Goal: Feedback & Contribution: Contribute content

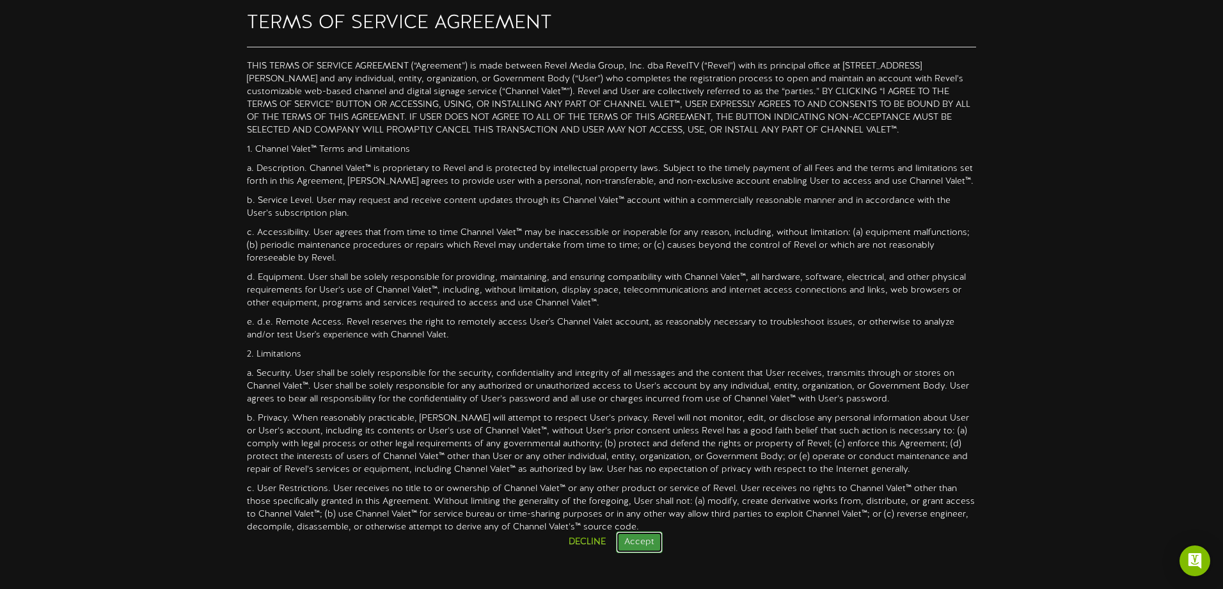
click at [627, 541] on button "Accept" at bounding box center [639, 542] width 47 height 22
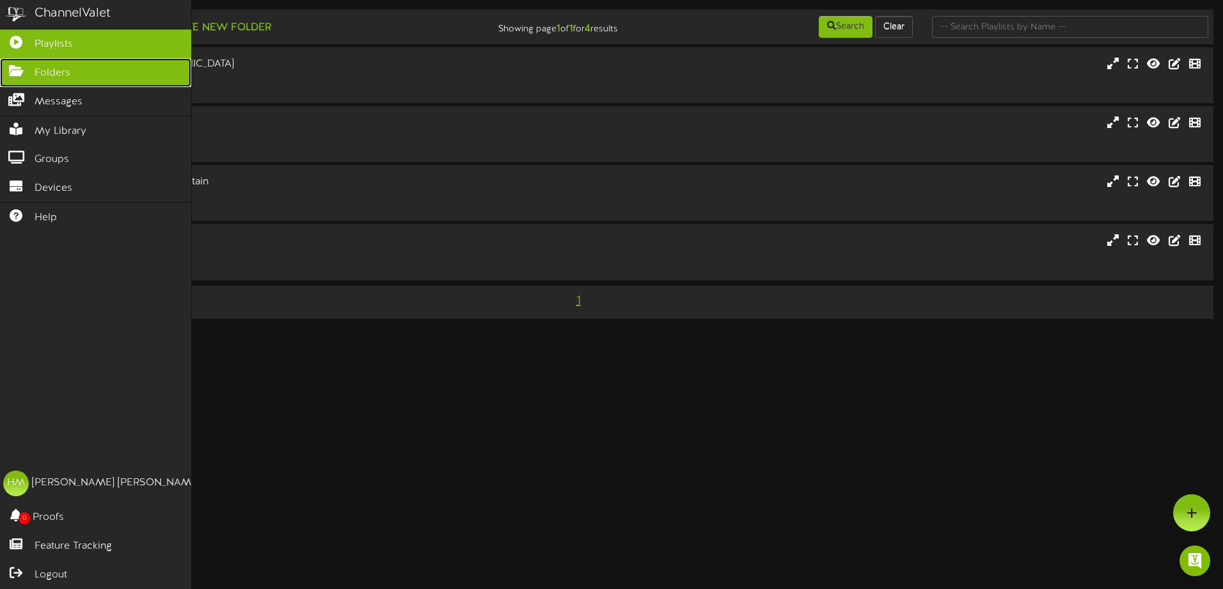
click at [16, 72] on icon at bounding box center [16, 70] width 32 height 10
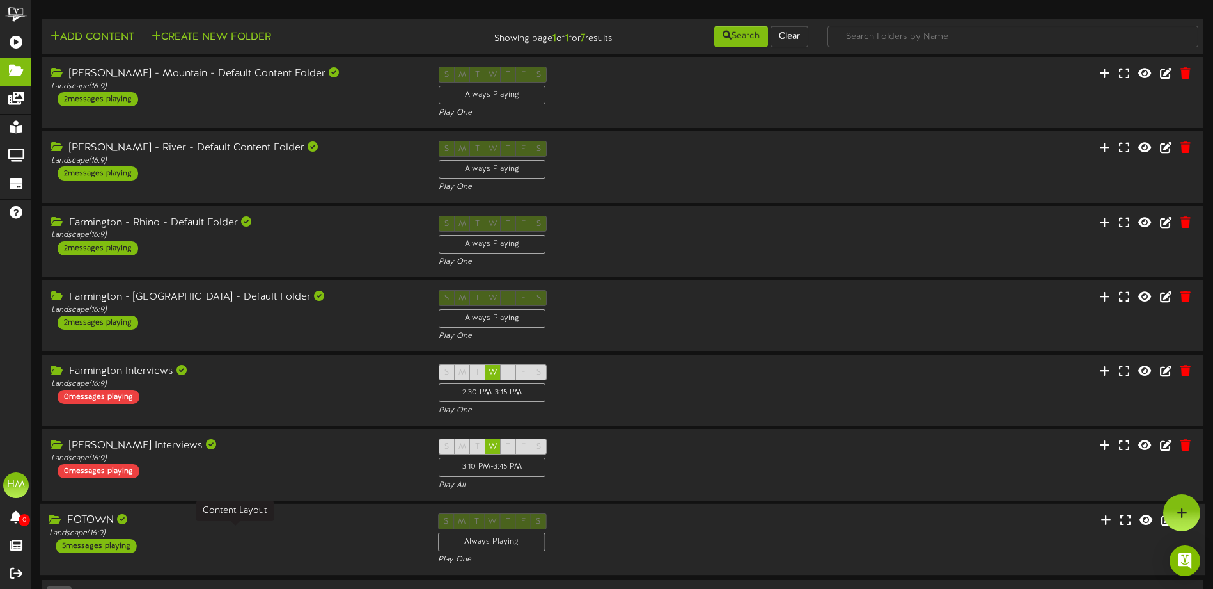
click at [244, 530] on div "Landscape ( 16:9 )" at bounding box center [233, 532] width 369 height 11
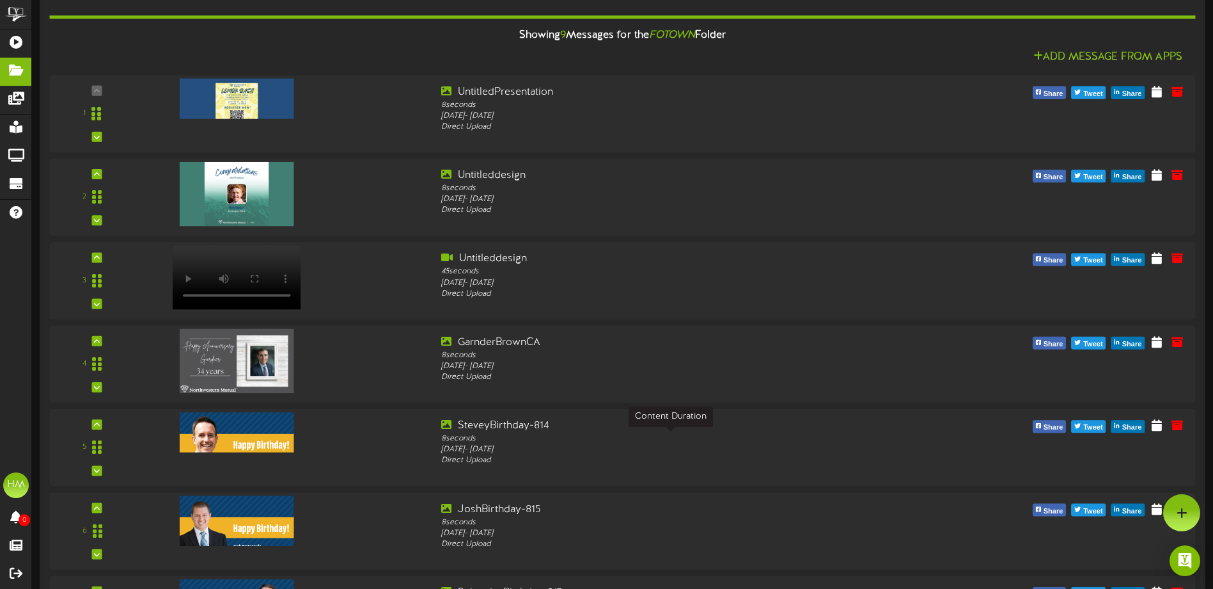
scroll to position [546, 0]
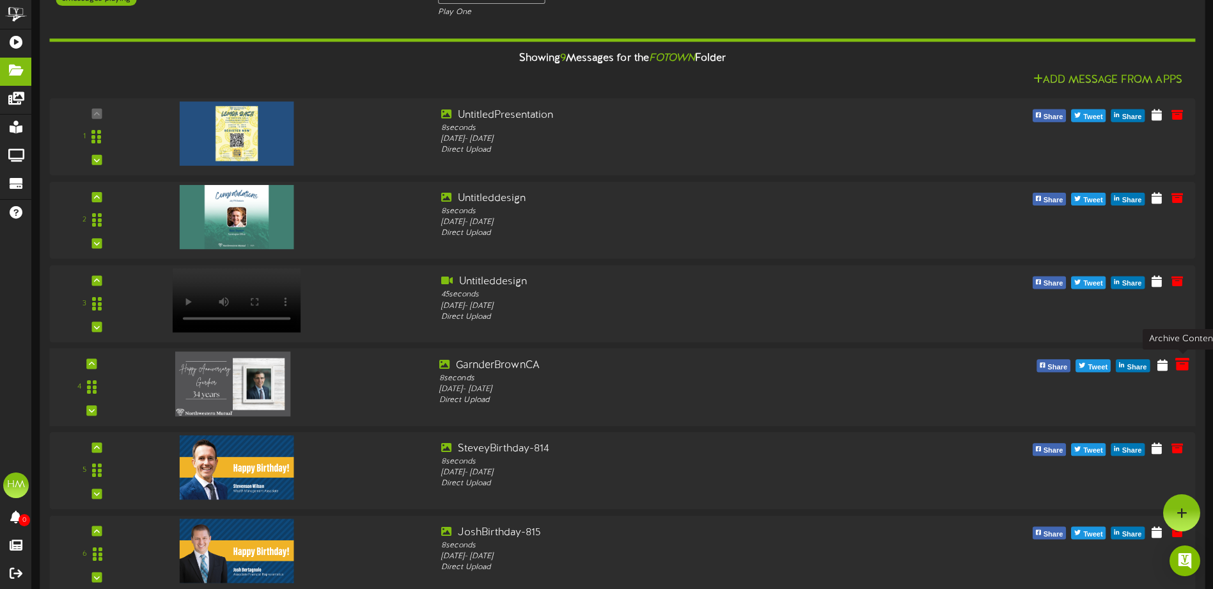
click at [1185, 361] on icon at bounding box center [1183, 364] width 14 height 14
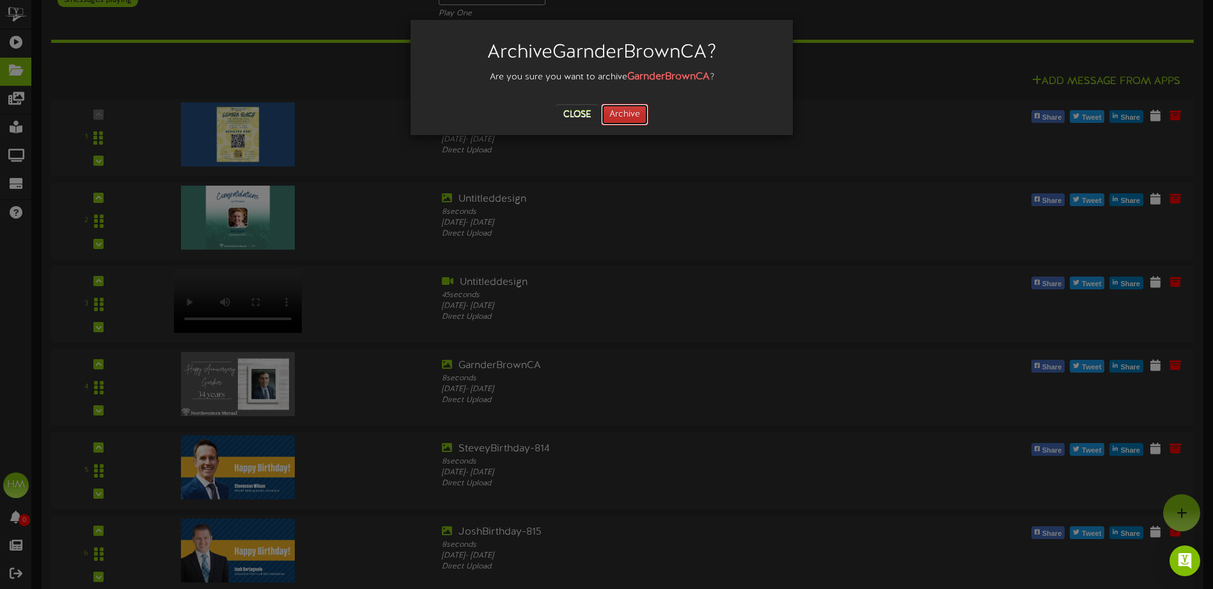
click at [625, 111] on button "Archive" at bounding box center [624, 115] width 47 height 22
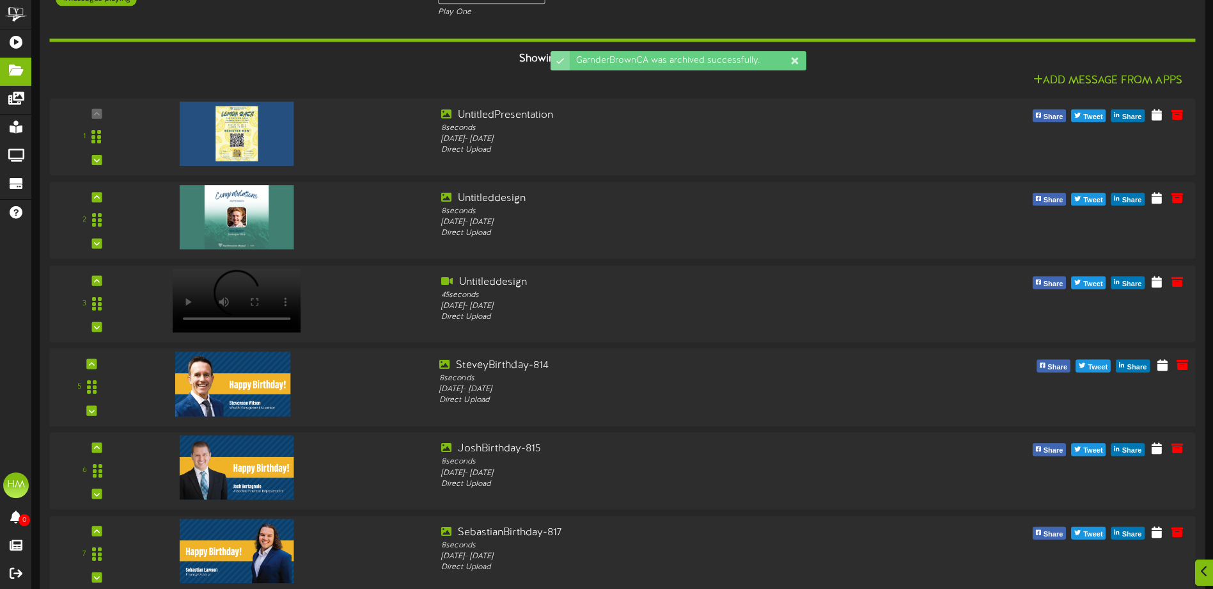
scroll to position [610, 0]
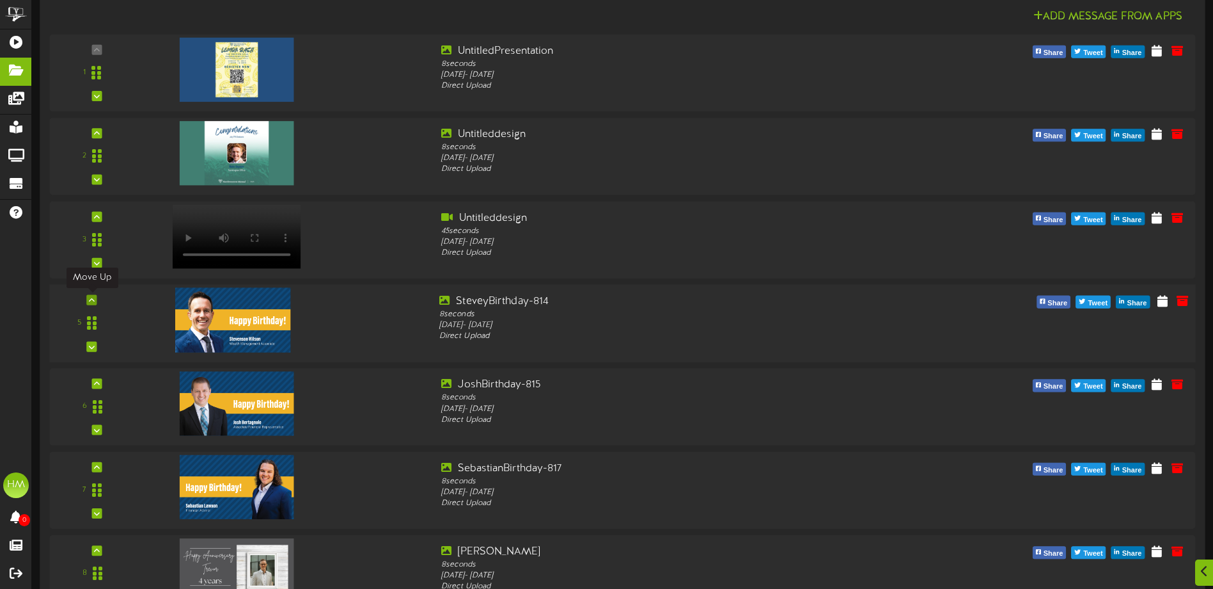
click at [91, 299] on icon at bounding box center [92, 299] width 6 height 6
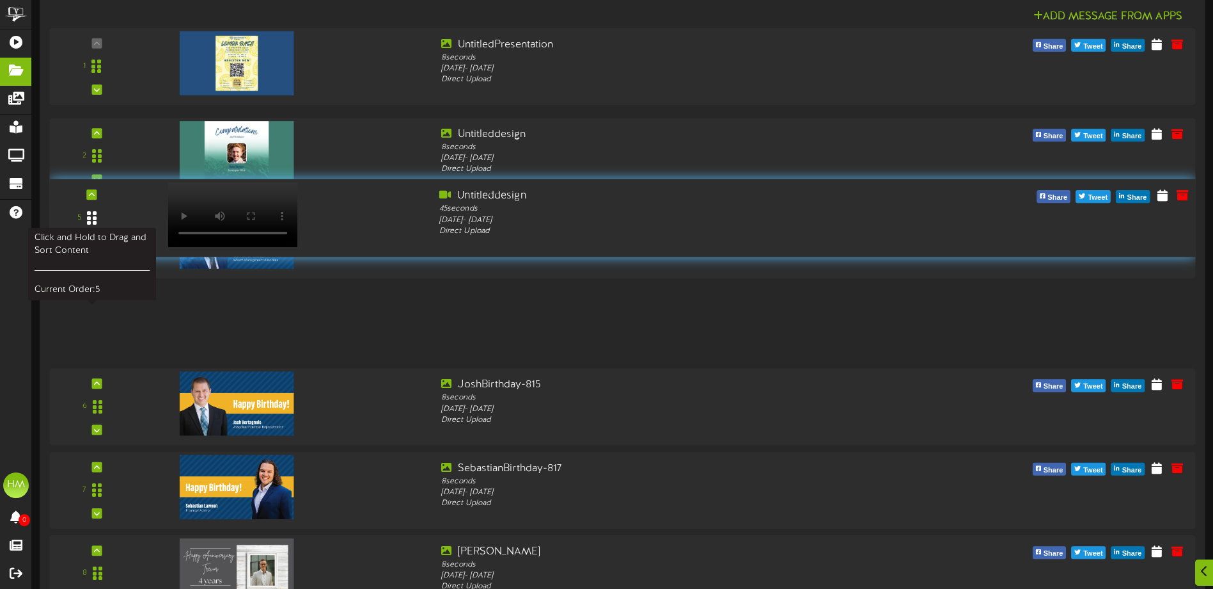
drag, startPoint x: 90, startPoint y: 321, endPoint x: 101, endPoint y: 216, distance: 105.5
click at [101, 216] on div at bounding box center [91, 218] width 29 height 33
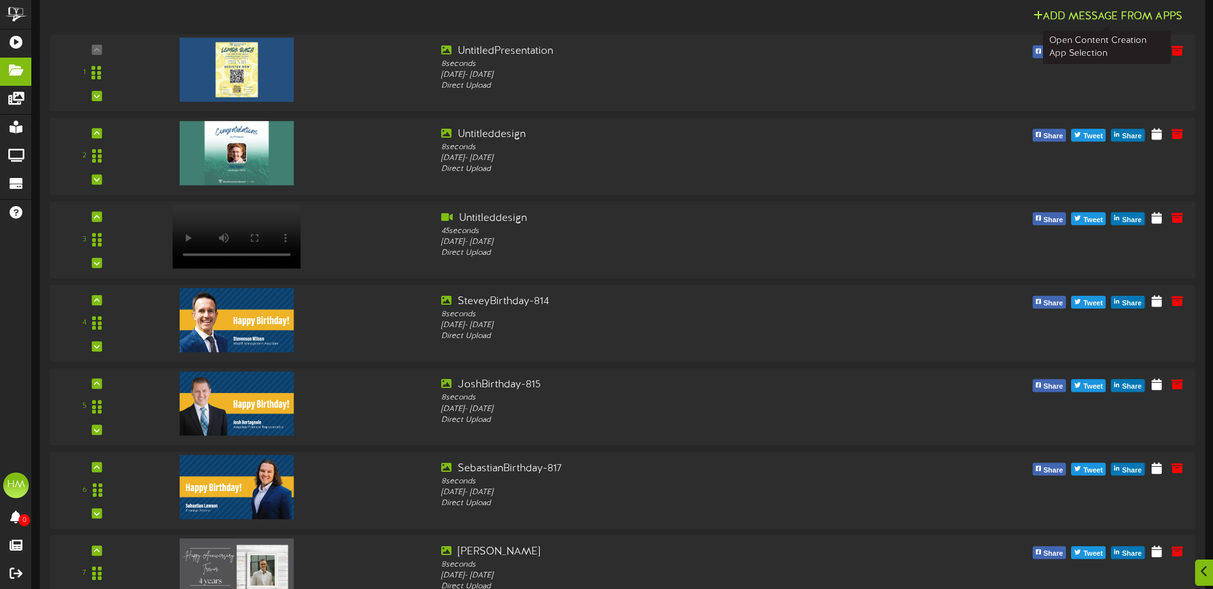
click at [1114, 17] on button "Add Message From Apps" at bounding box center [1108, 16] width 157 height 16
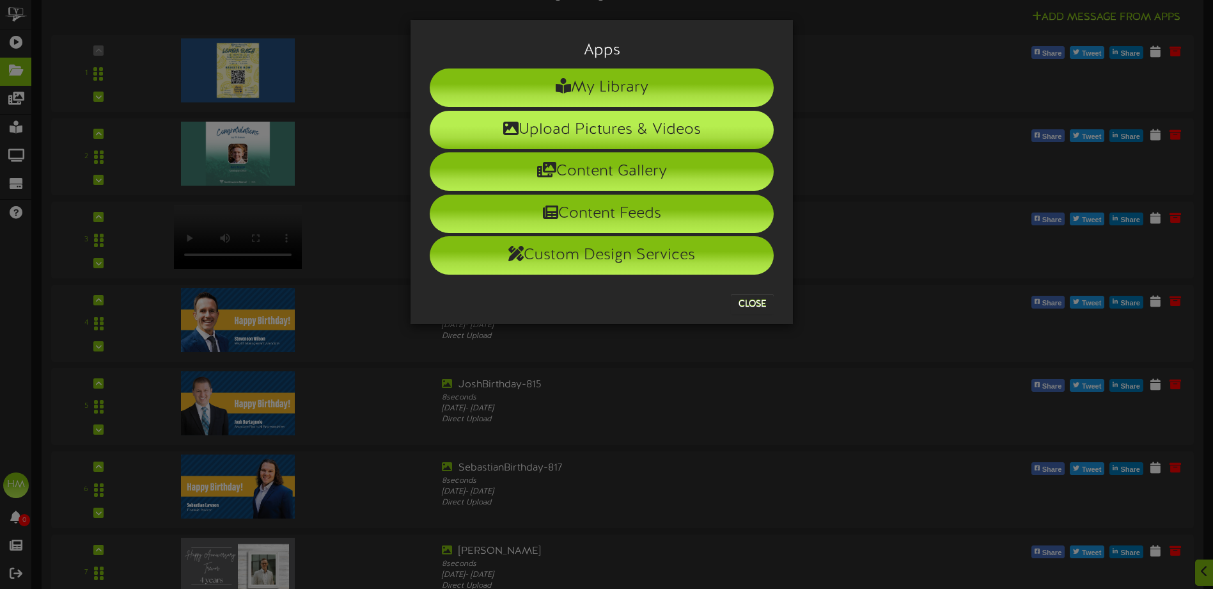
click at [620, 121] on li "Upload Pictures & Videos" at bounding box center [602, 130] width 344 height 38
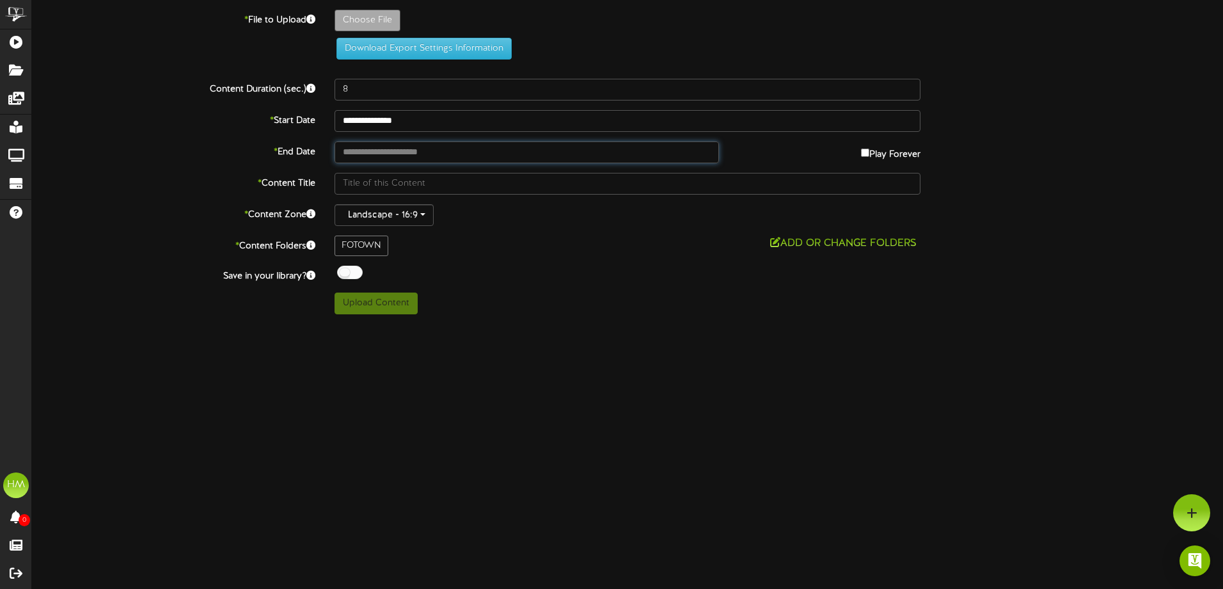
click at [402, 154] on input "text" at bounding box center [527, 152] width 384 height 22
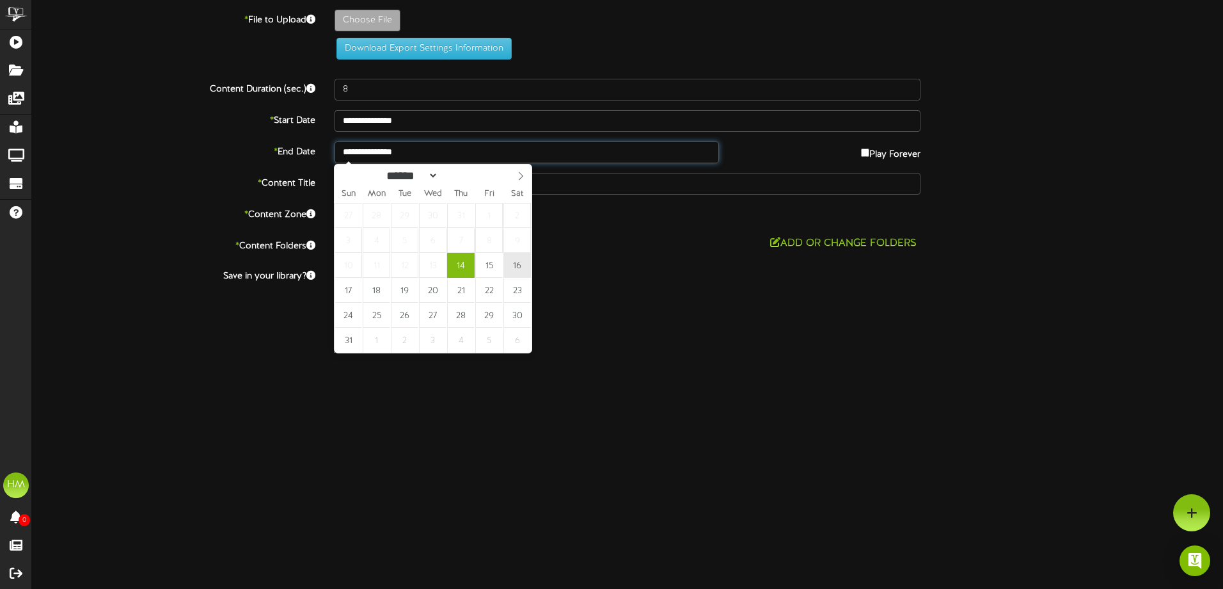
type input "**********"
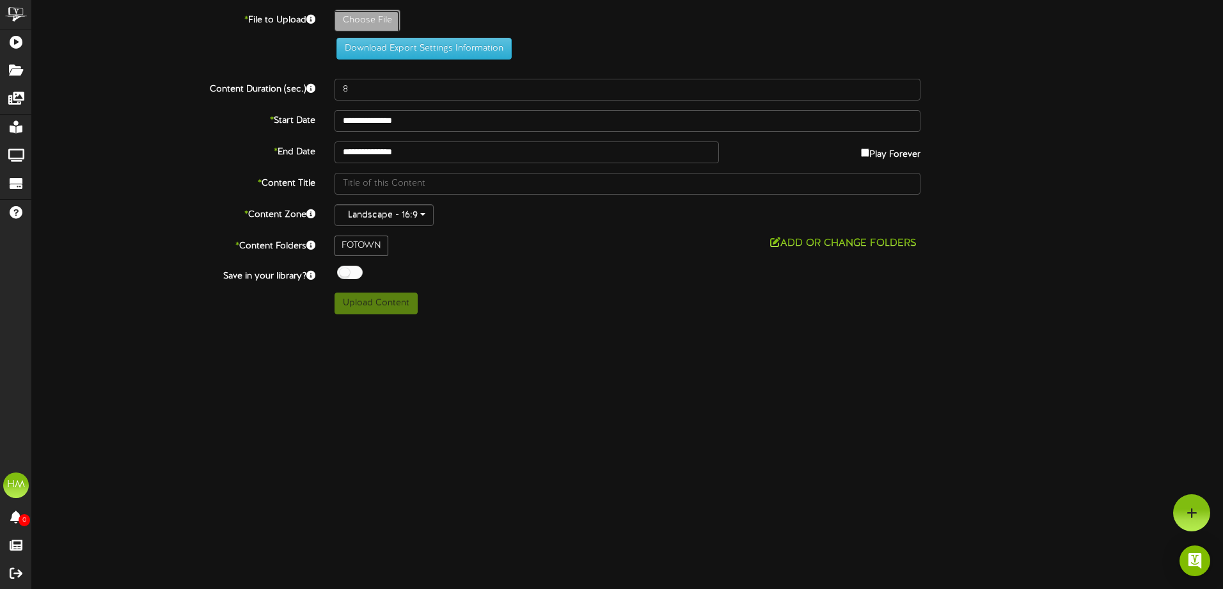
type input "**********"
type input "815-GardnerBrownAnniversary002"
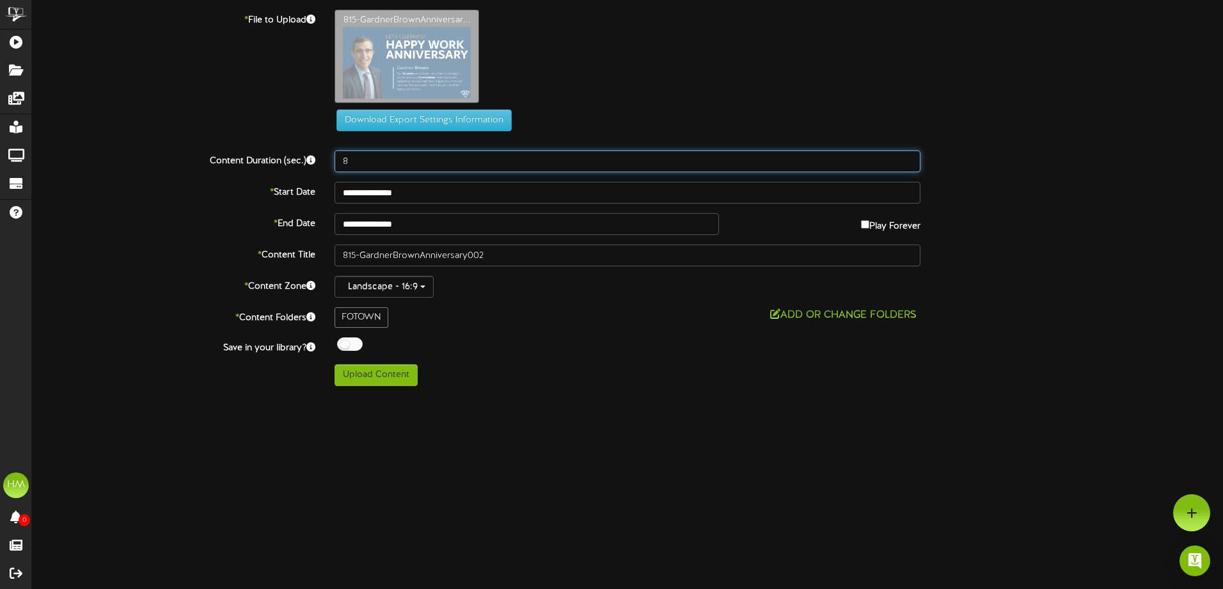
click at [370, 163] on input "8" at bounding box center [628, 161] width 586 height 22
click at [906, 157] on input "9" at bounding box center [628, 161] width 586 height 22
click at [906, 157] on input "10" at bounding box center [628, 161] width 586 height 22
click at [906, 157] on input "11" at bounding box center [628, 161] width 586 height 22
click at [906, 157] on input "12" at bounding box center [628, 161] width 586 height 22
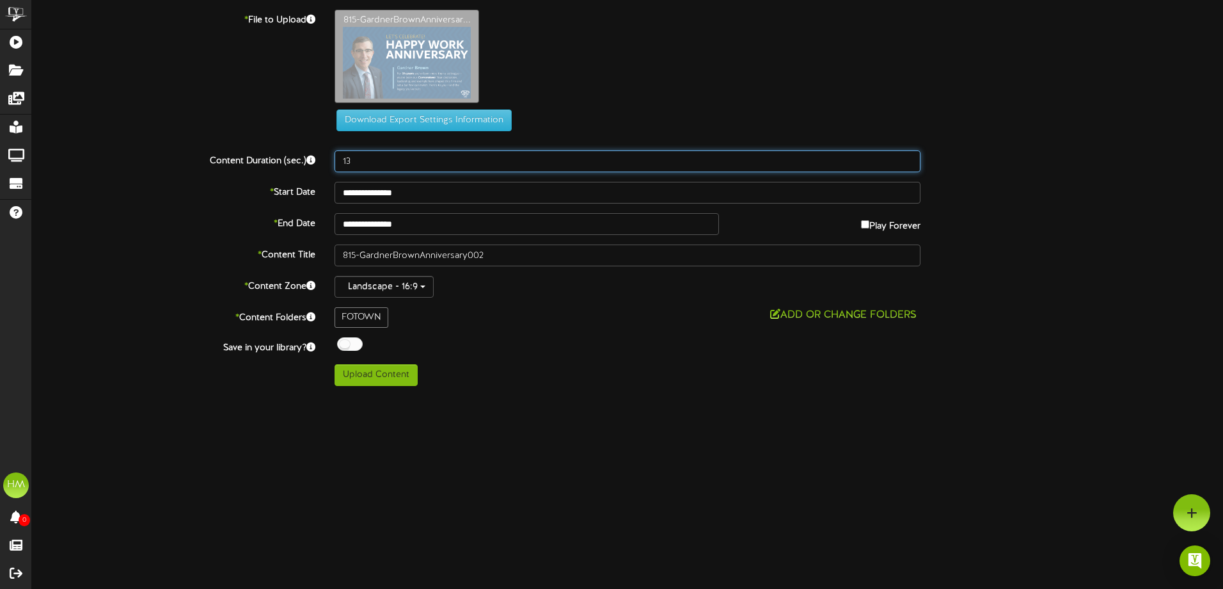
click at [906, 157] on input "13" at bounding box center [628, 161] width 586 height 22
click at [906, 157] on input "14" at bounding box center [628, 161] width 586 height 22
type input "15"
click at [906, 157] on input "15" at bounding box center [628, 161] width 586 height 22
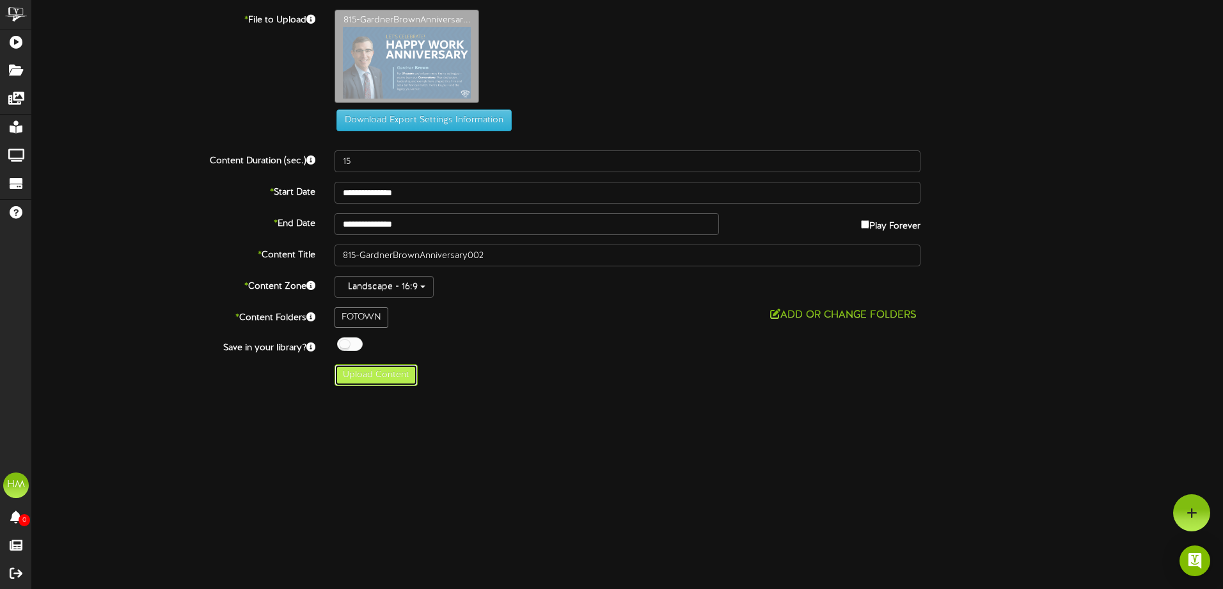
click at [390, 375] on button "Upload Content" at bounding box center [376, 375] width 83 height 22
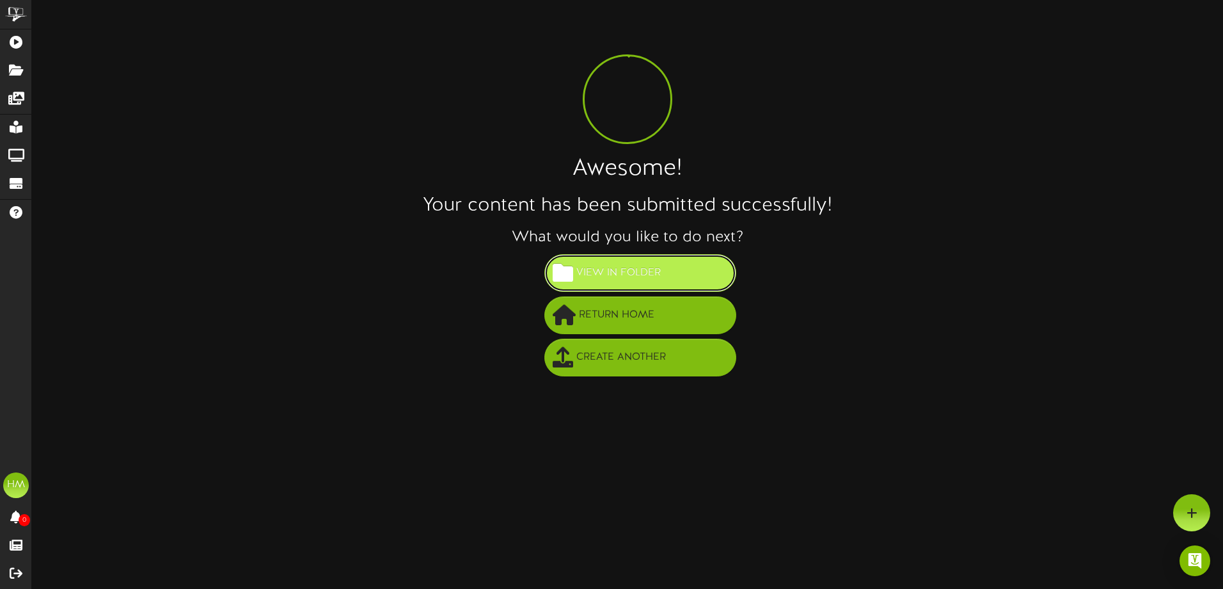
click at [609, 274] on span "View in Folder" at bounding box center [618, 272] width 91 height 21
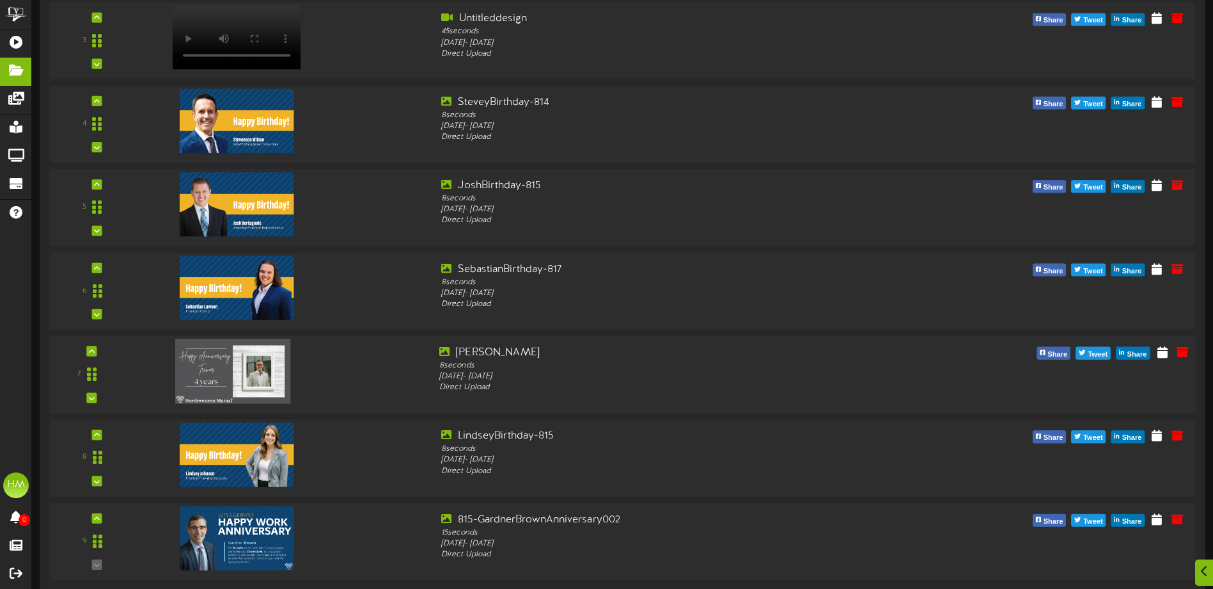
scroll to position [371, 0]
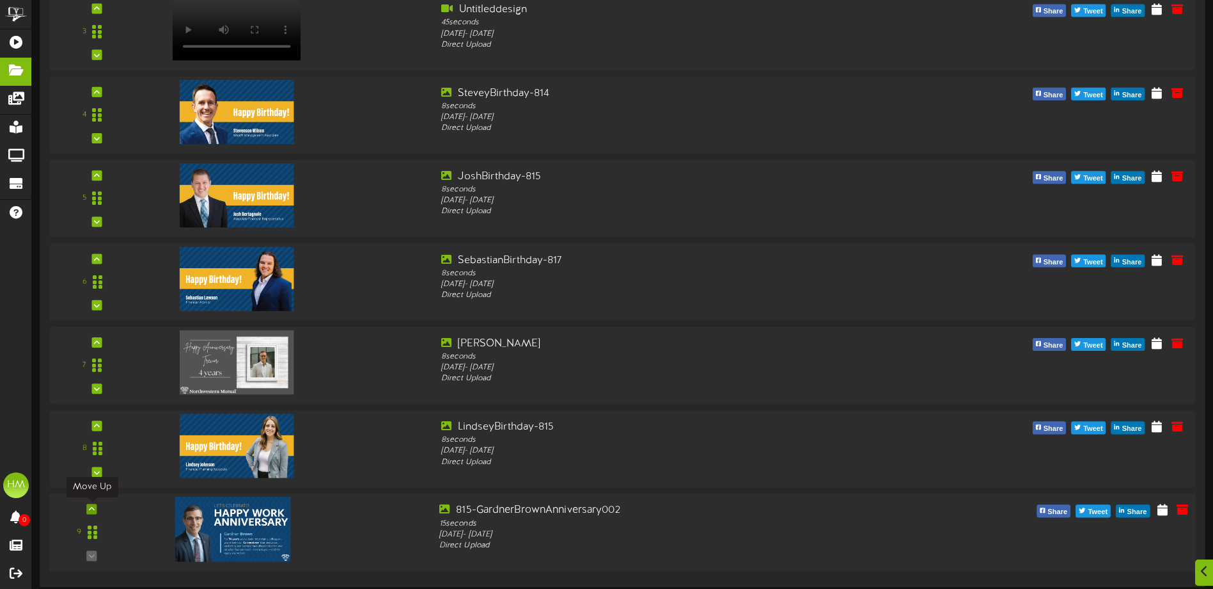
click at [91, 507] on icon at bounding box center [92, 508] width 6 height 6
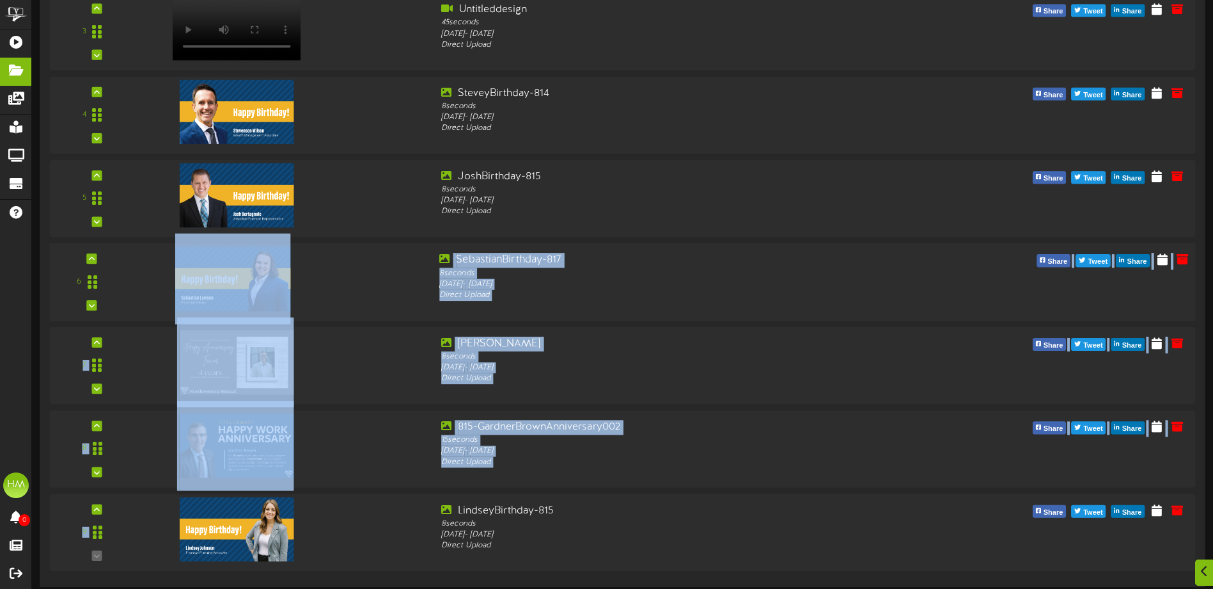
drag, startPoint x: 134, startPoint y: 520, endPoint x: 177, endPoint y: 269, distance: 254.5
click at [177, 269] on div "1 8 seconds" at bounding box center [622, 199] width 1146 height 744
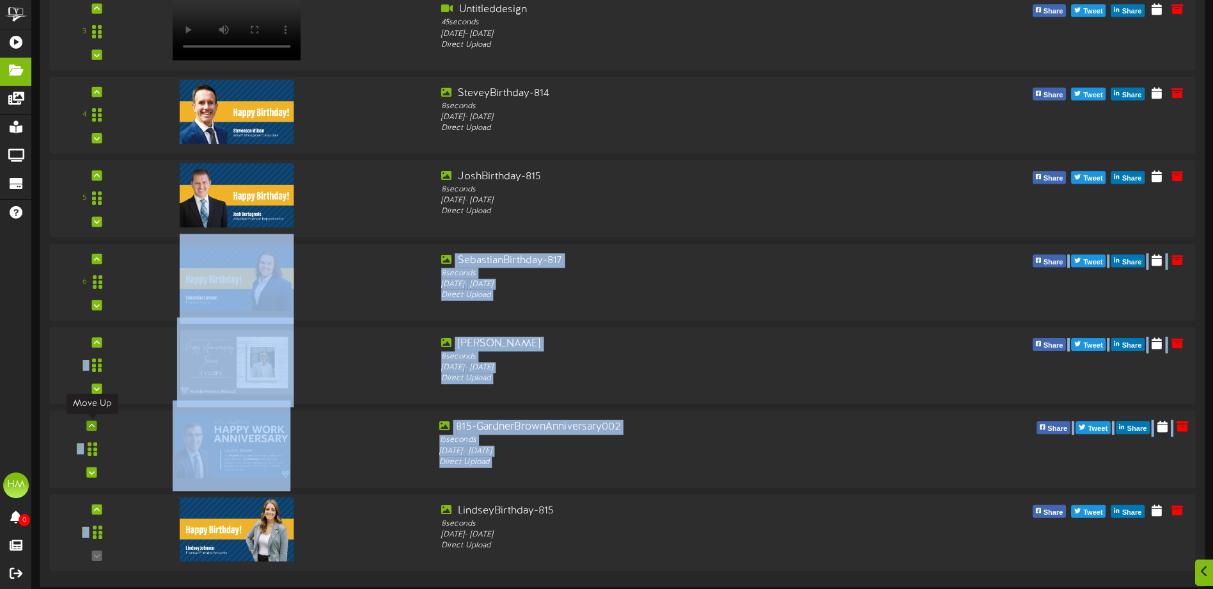
click at [93, 427] on icon at bounding box center [92, 425] width 6 height 6
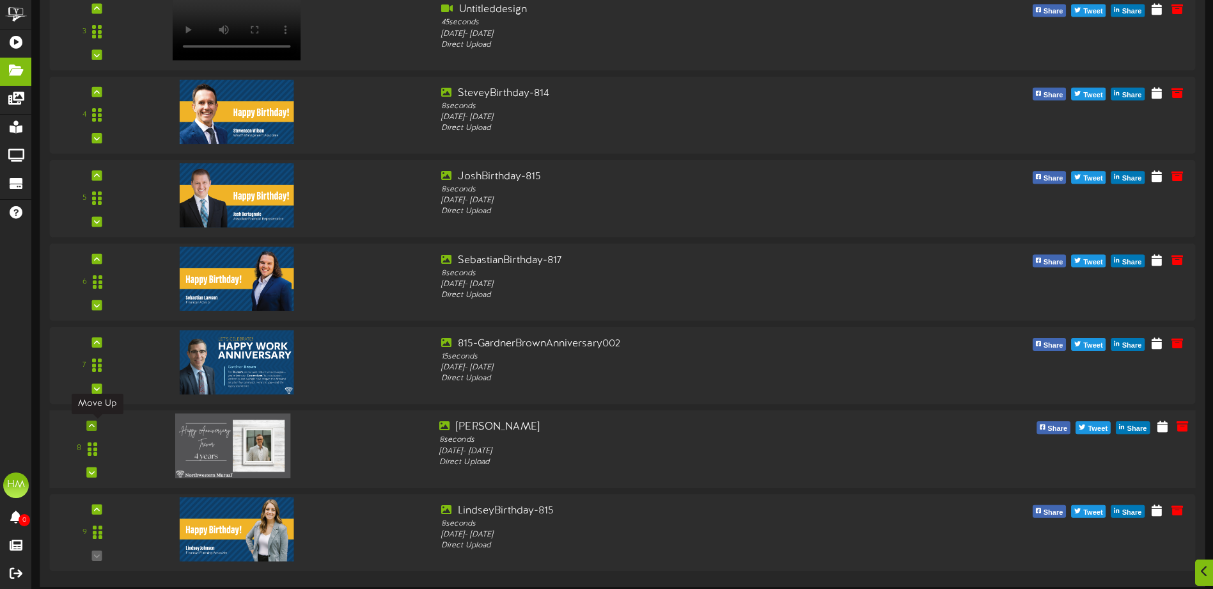
click at [89, 424] on icon at bounding box center [92, 425] width 6 height 6
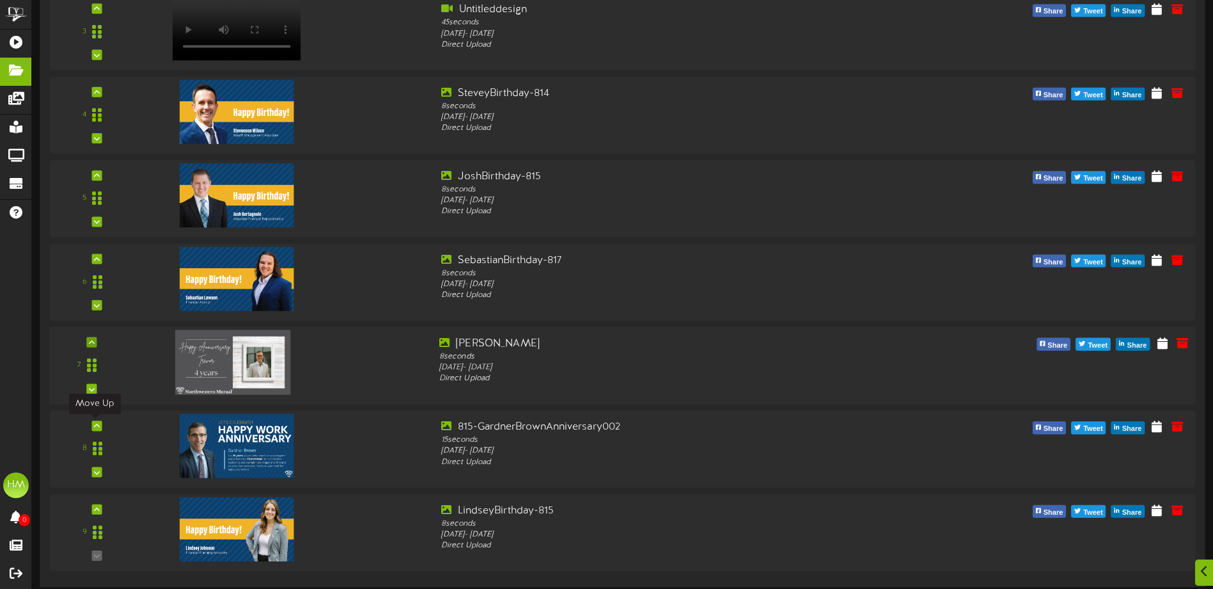
click at [94, 424] on icon at bounding box center [97, 425] width 6 height 6
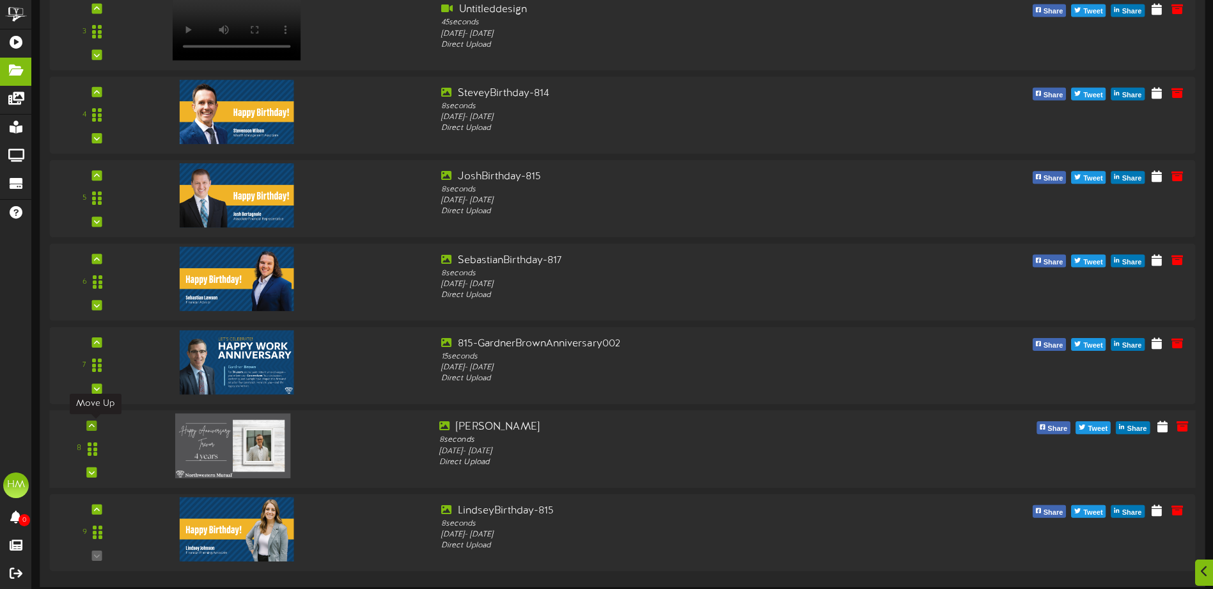
drag, startPoint x: 87, startPoint y: 424, endPoint x: 95, endPoint y: 425, distance: 7.8
click at [95, 425] on div at bounding box center [92, 425] width 10 height 10
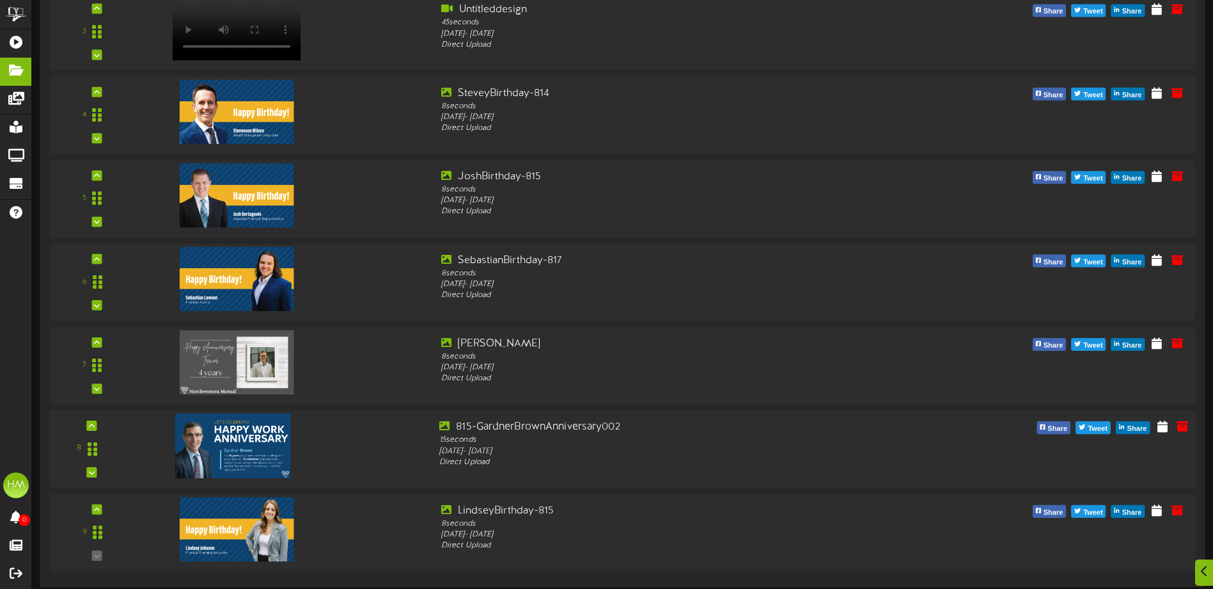
drag, startPoint x: 95, startPoint y: 425, endPoint x: 91, endPoint y: 416, distance: 10.3
click at [91, 416] on div "1 8 seconds" at bounding box center [622, 199] width 1146 height 744
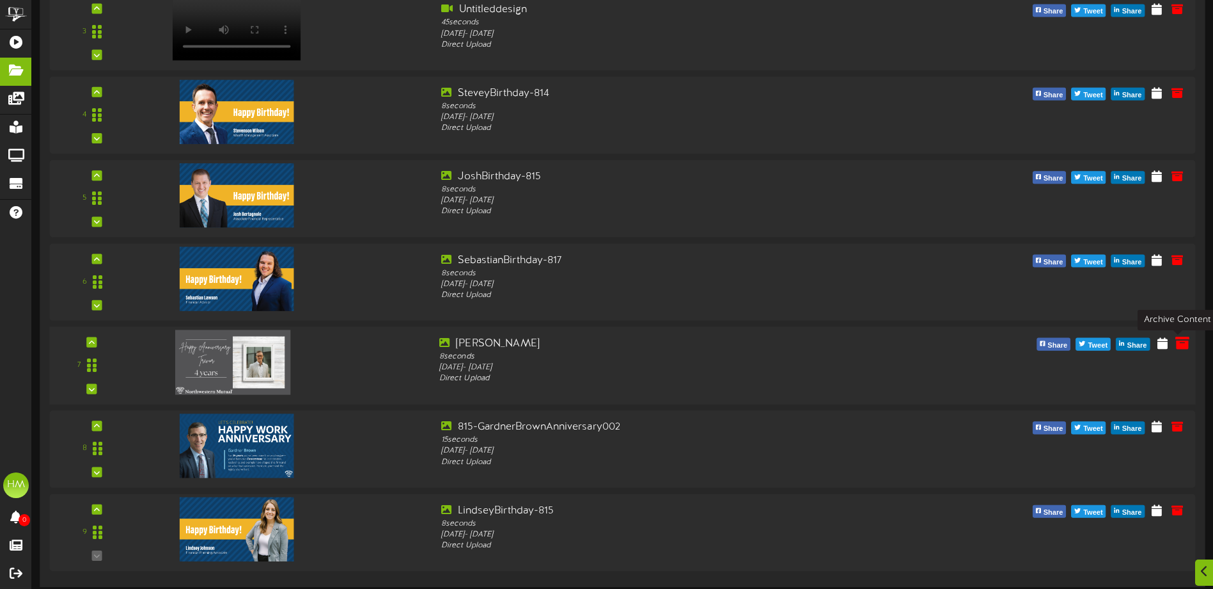
click at [1181, 340] on icon at bounding box center [1183, 342] width 14 height 14
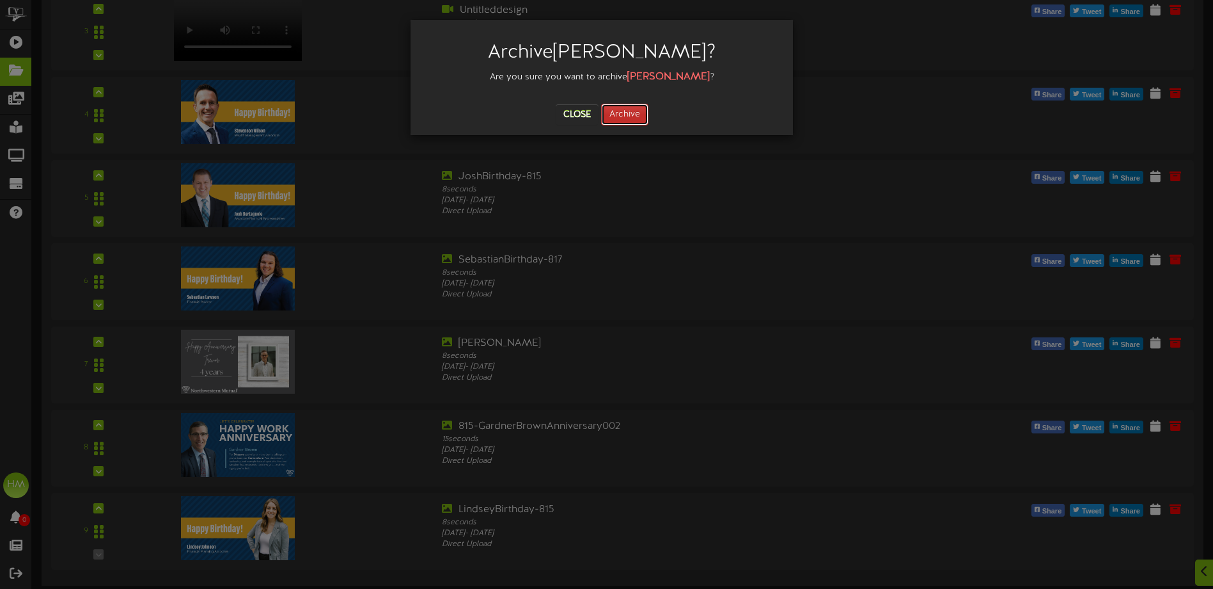
click at [622, 112] on button "Archive" at bounding box center [624, 115] width 47 height 22
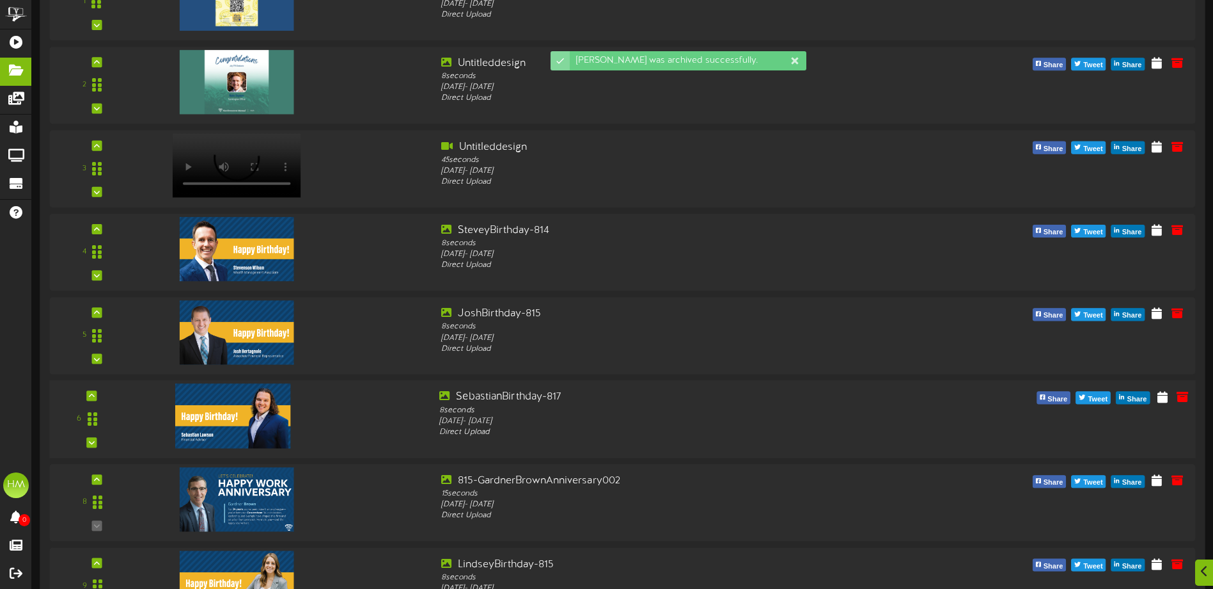
scroll to position [288, 0]
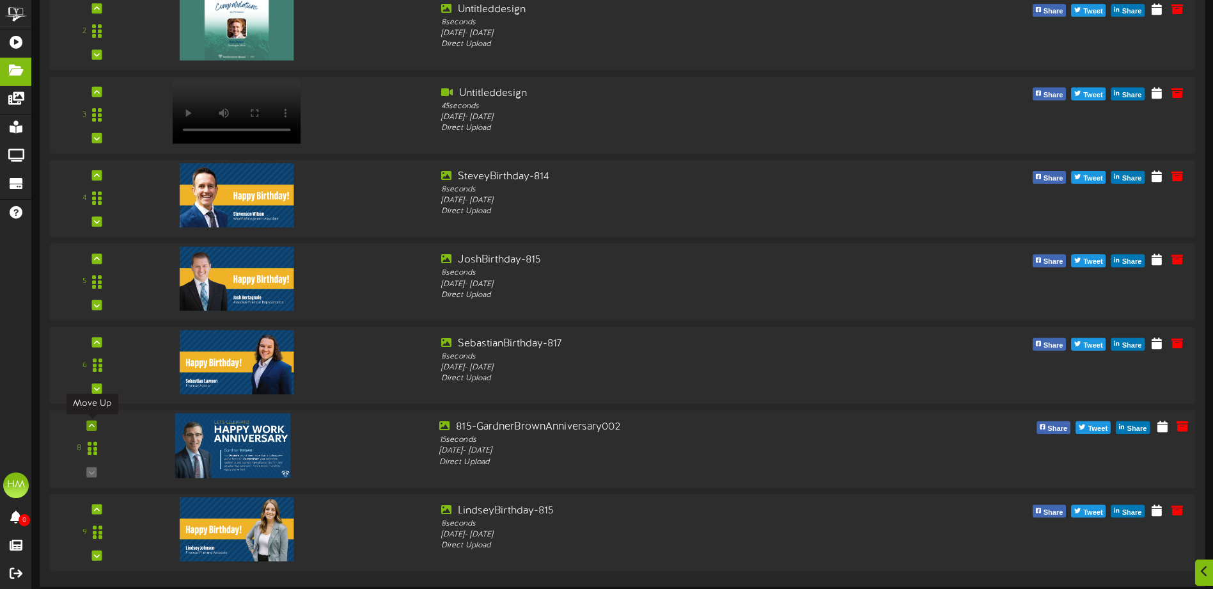
click at [90, 423] on icon at bounding box center [92, 425] width 6 height 6
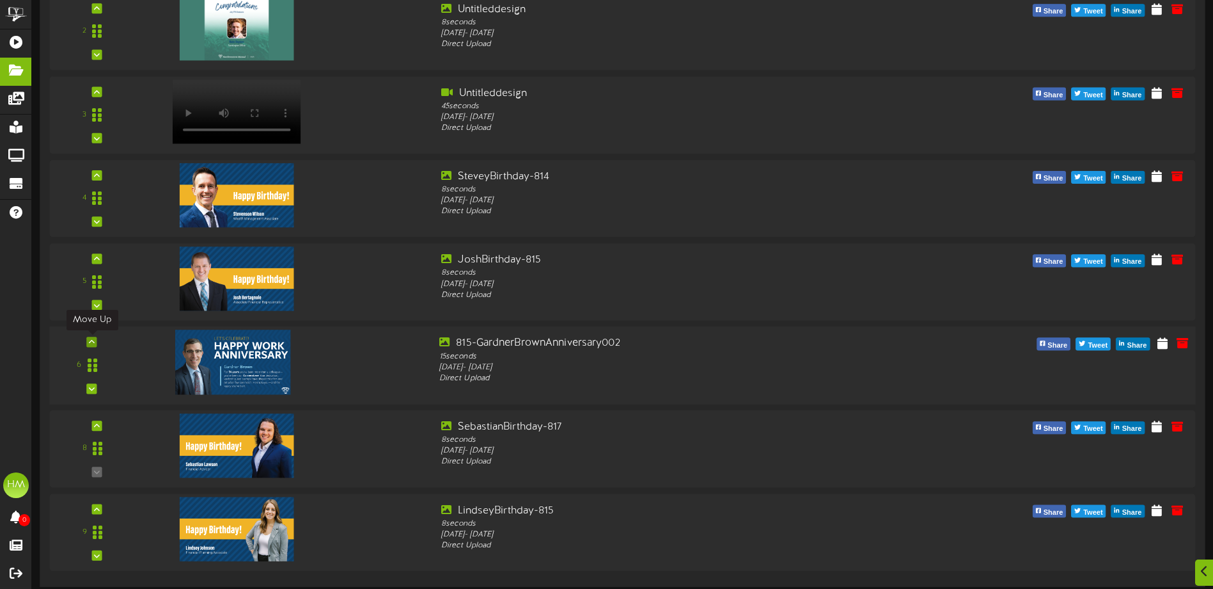
click at [93, 336] on div at bounding box center [92, 341] width 10 height 10
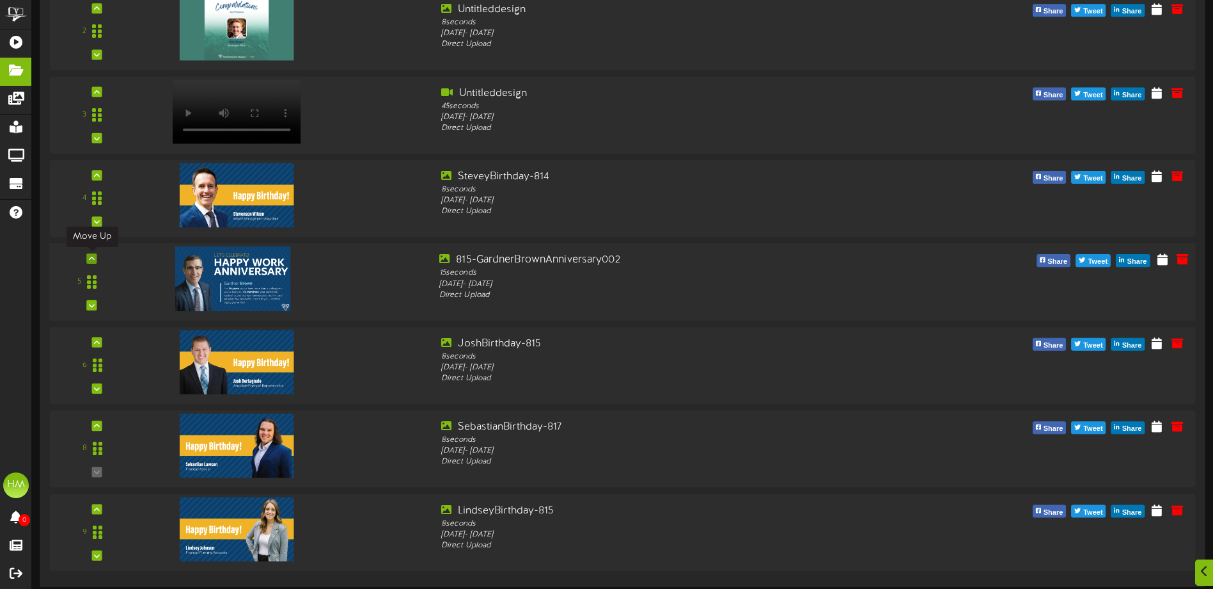
click at [95, 257] on icon at bounding box center [92, 258] width 6 height 6
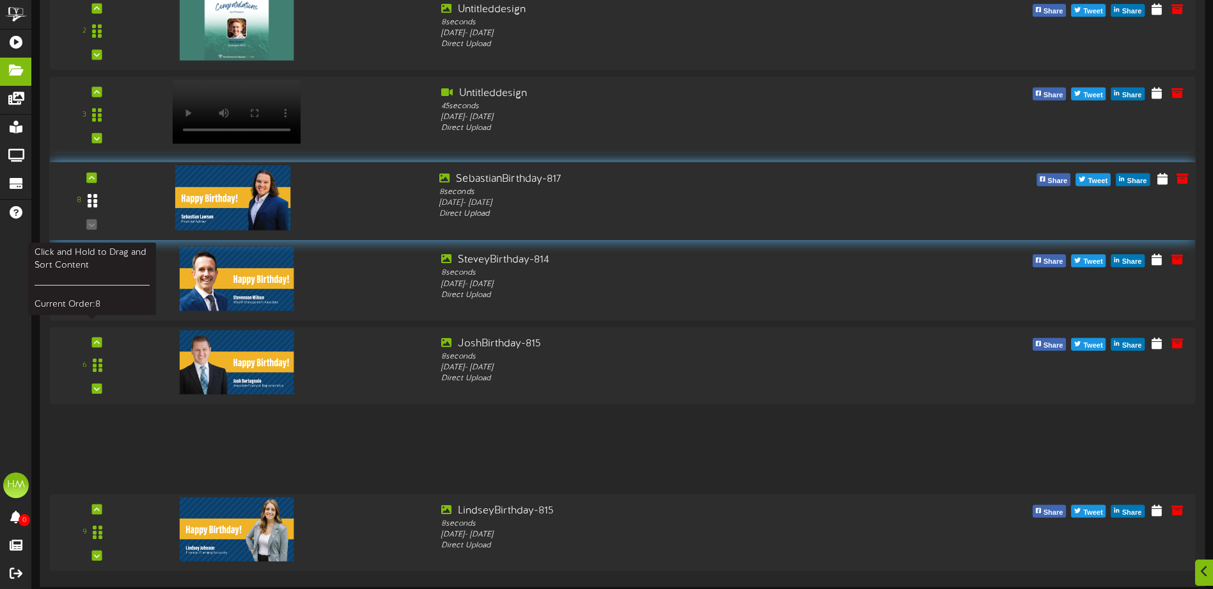
drag, startPoint x: 91, startPoint y: 448, endPoint x: 88, endPoint y: 202, distance: 246.9
click at [88, 202] on icon at bounding box center [93, 200] width 10 height 15
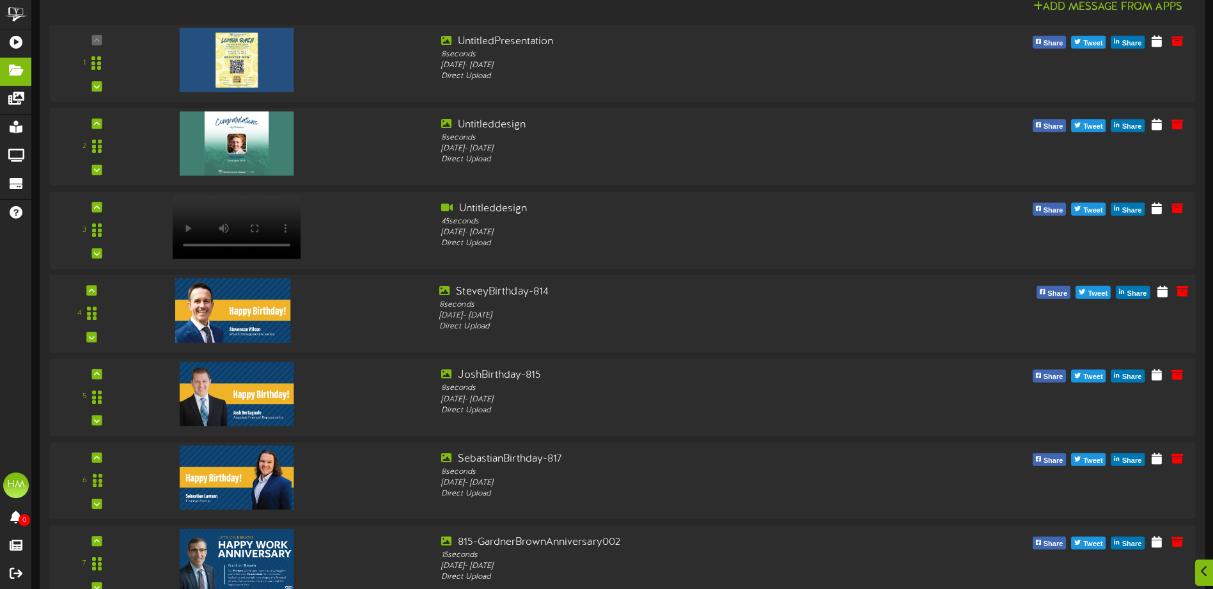
scroll to position [0, 0]
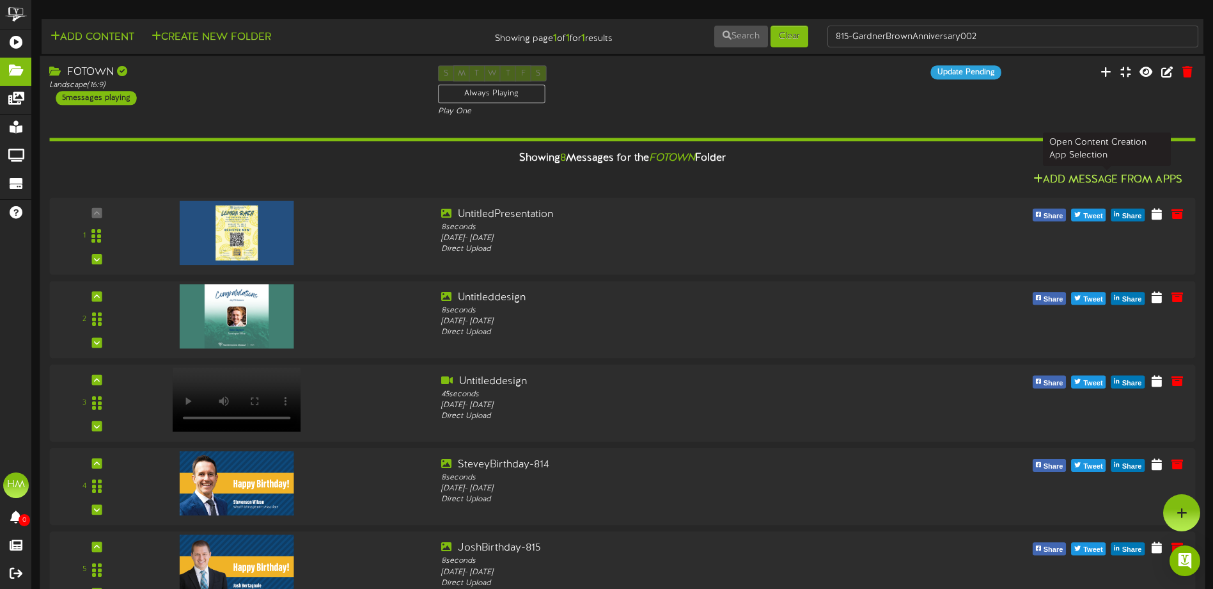
click at [1151, 175] on button "Add Message From Apps" at bounding box center [1108, 180] width 157 height 16
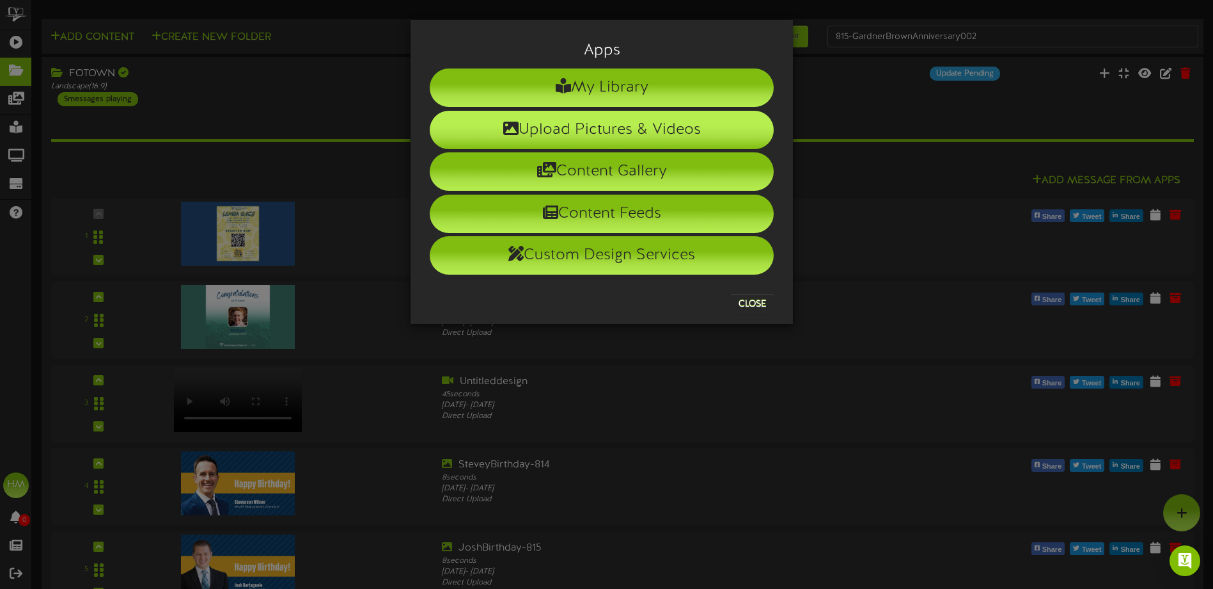
click at [546, 128] on li "Upload Pictures & Videos" at bounding box center [602, 130] width 344 height 38
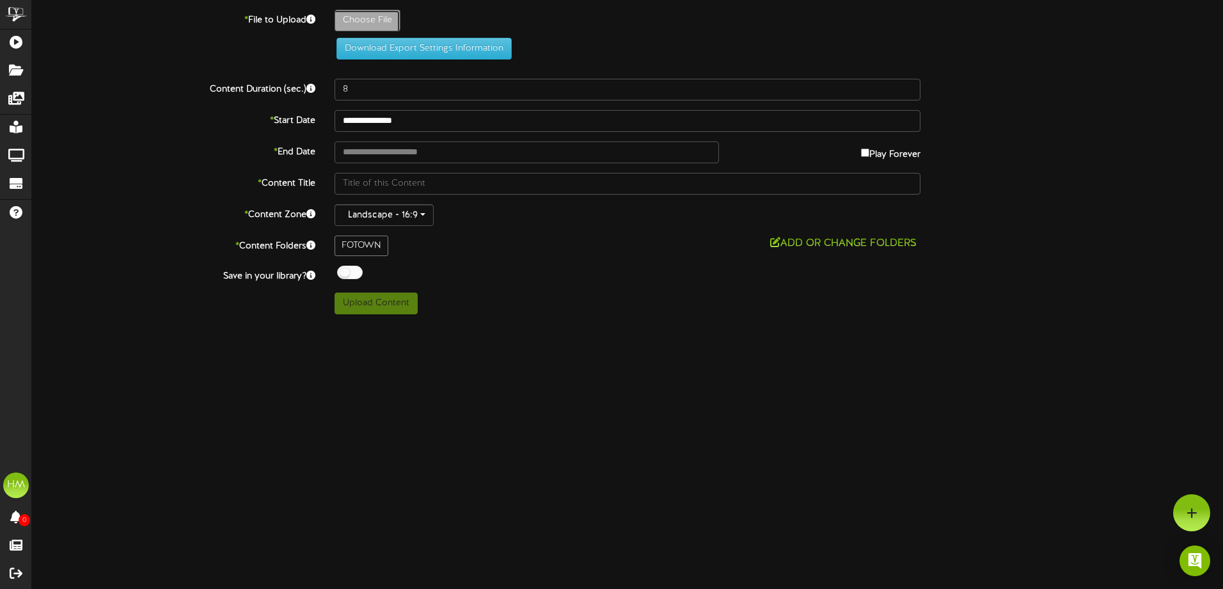
type input "**********"
type input "819-[PERSON_NAME]"
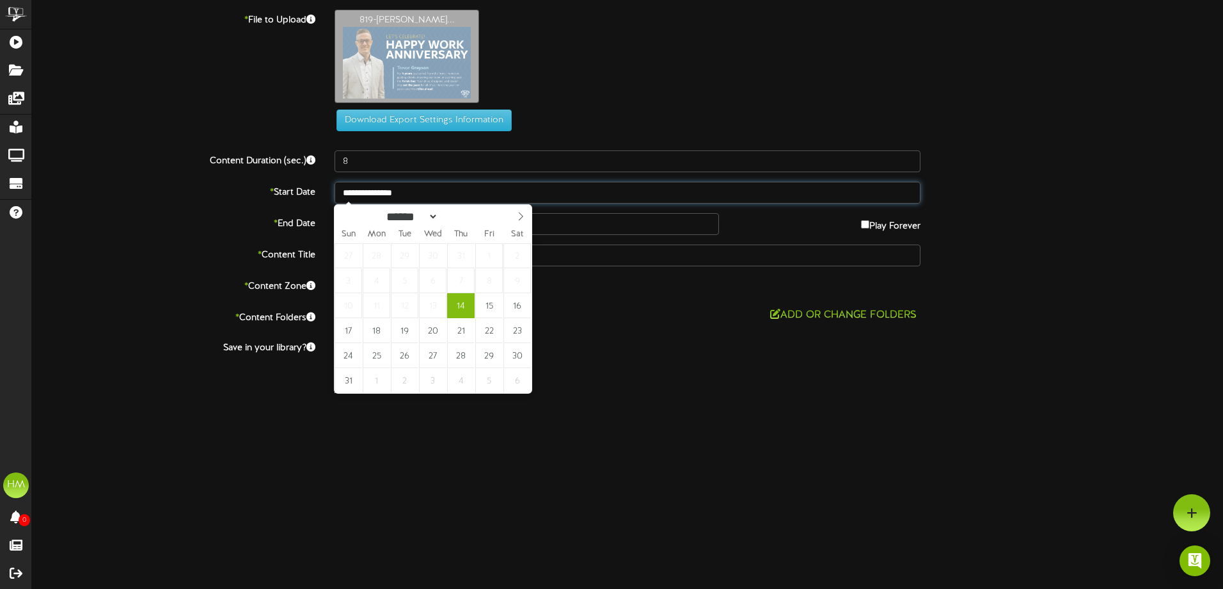
click at [436, 191] on input "**********" at bounding box center [628, 193] width 586 height 22
type input "**********"
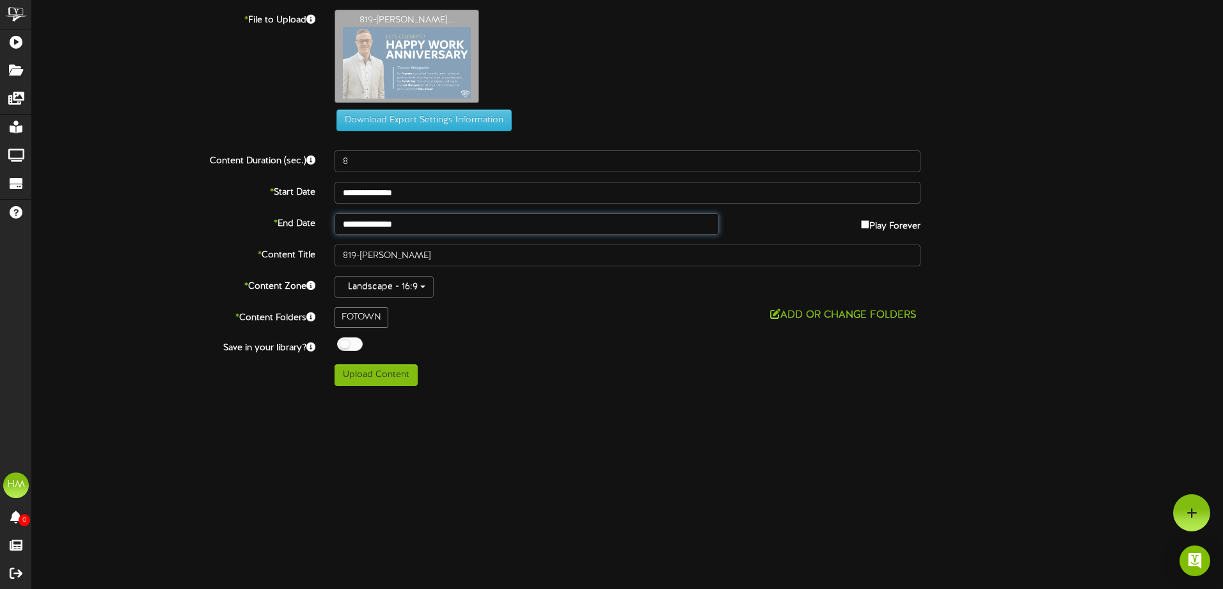
click at [411, 221] on input "**********" at bounding box center [527, 224] width 384 height 22
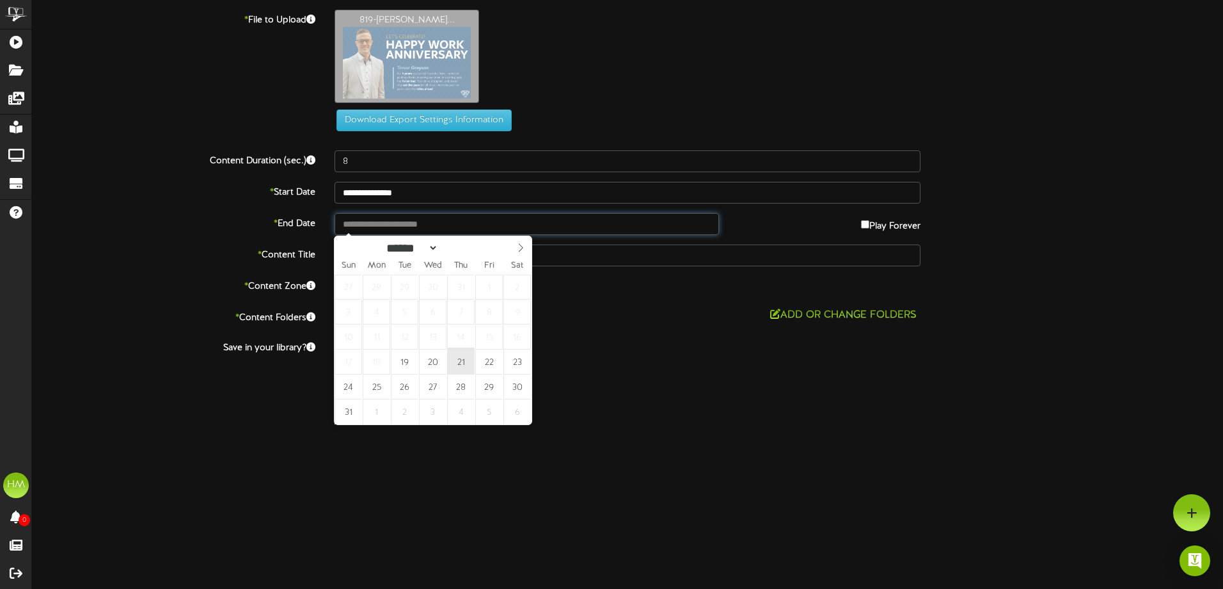
type input "**********"
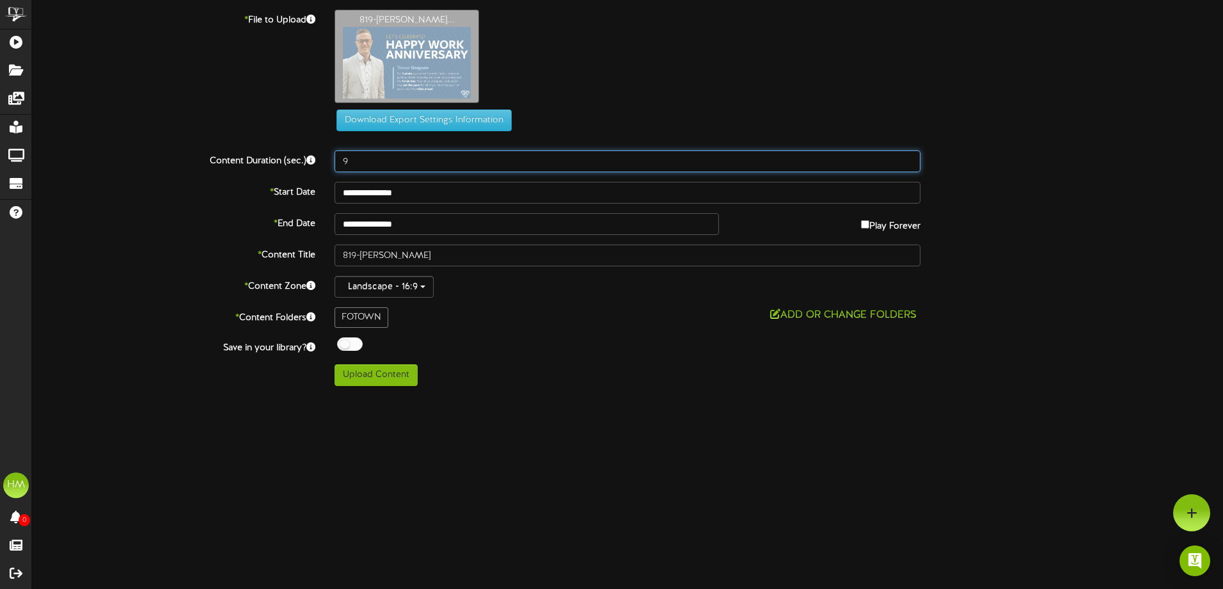
click at [906, 157] on input "9" at bounding box center [628, 161] width 586 height 22
click at [906, 157] on input "10" at bounding box center [628, 161] width 586 height 22
click at [906, 157] on input "11" at bounding box center [628, 161] width 586 height 22
click at [906, 157] on input "12" at bounding box center [628, 161] width 586 height 22
click at [906, 157] on input "13" at bounding box center [628, 161] width 586 height 22
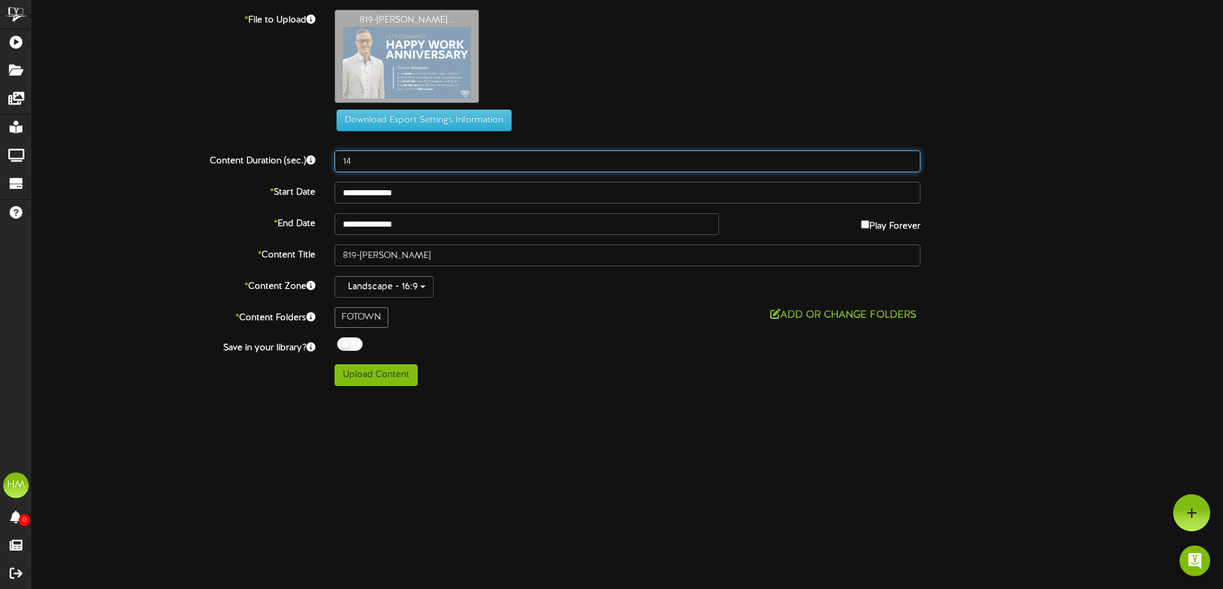
click at [906, 157] on input "14" at bounding box center [628, 161] width 586 height 22
type input "15"
click at [906, 157] on input "15" at bounding box center [628, 161] width 586 height 22
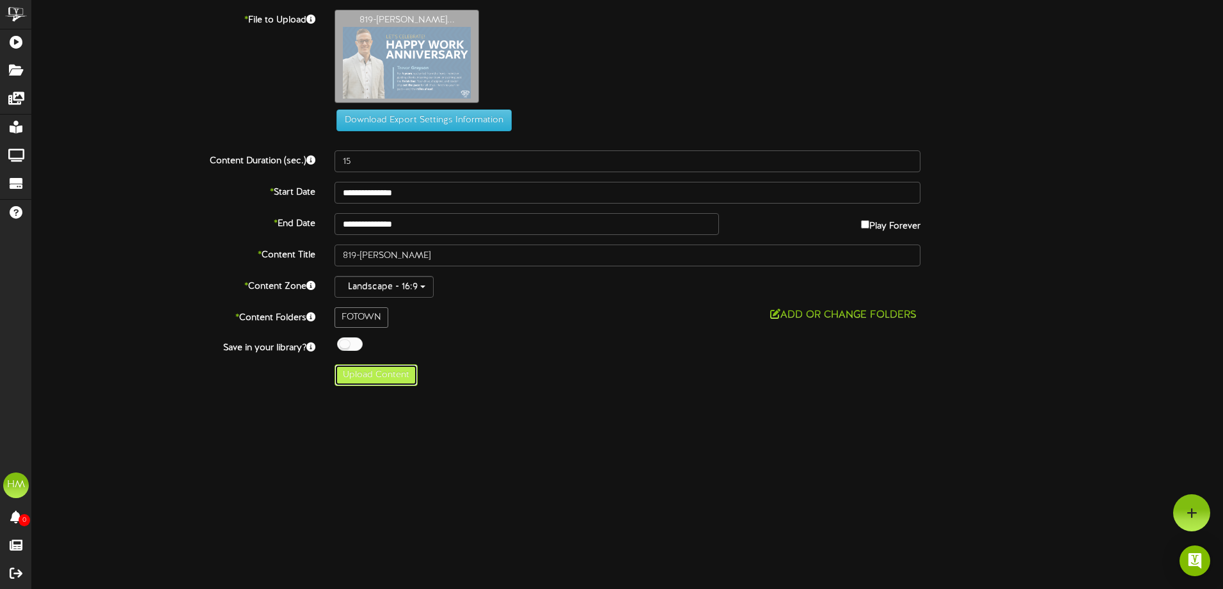
click at [393, 374] on button "Upload Content" at bounding box center [376, 375] width 83 height 22
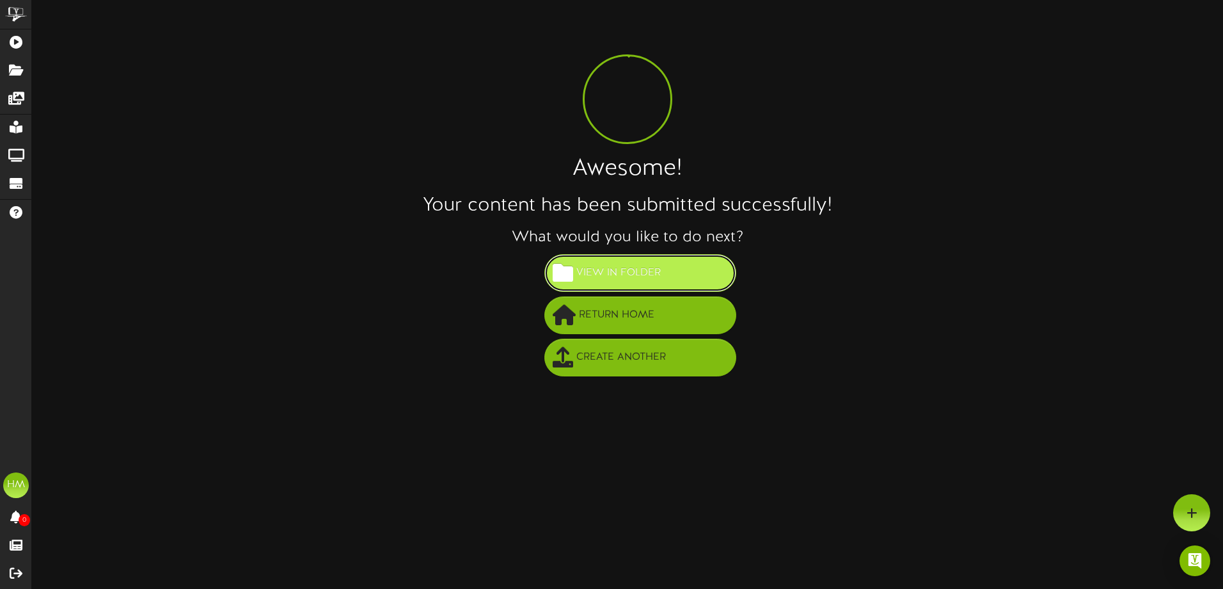
click at [605, 270] on span "View in Folder" at bounding box center [618, 272] width 91 height 21
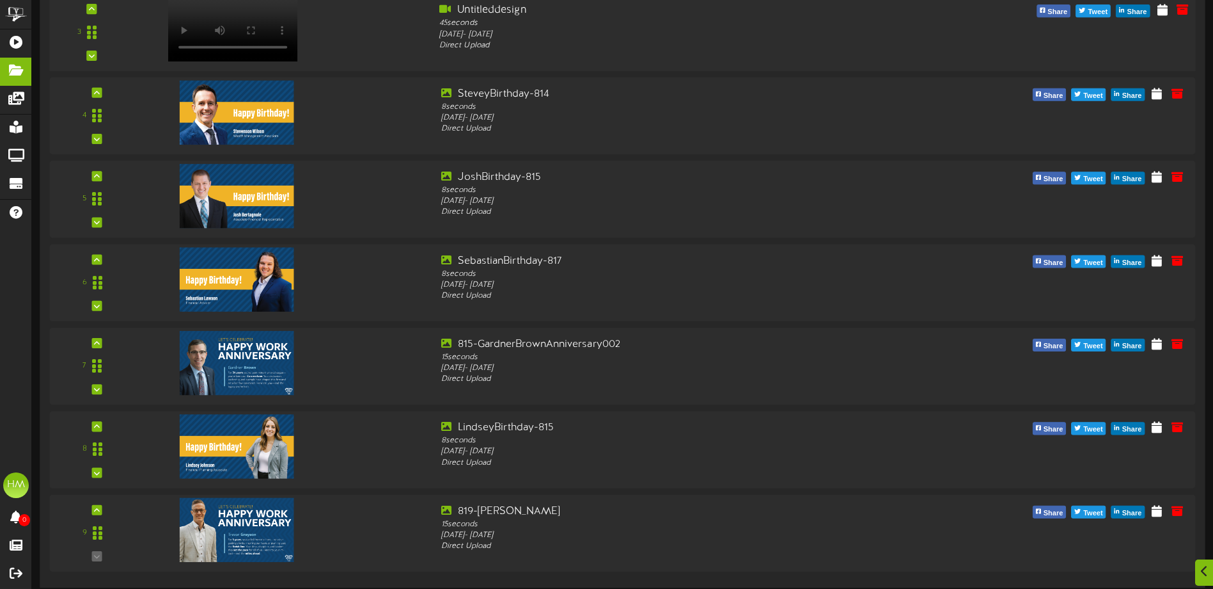
scroll to position [371, 0]
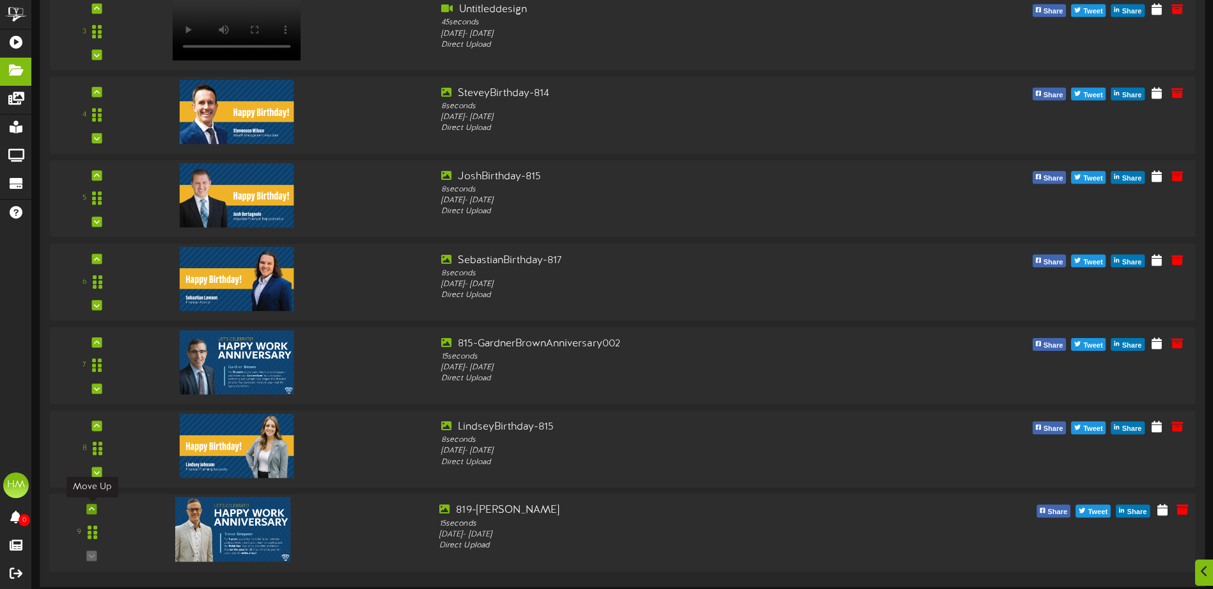
click at [93, 507] on icon at bounding box center [92, 508] width 6 height 6
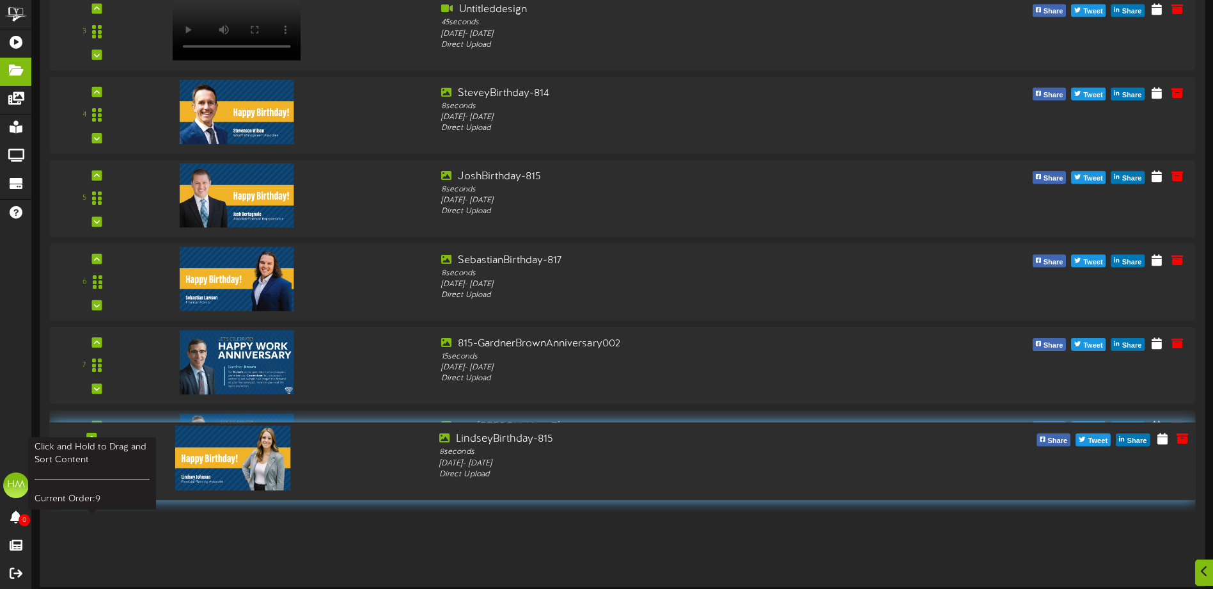
drag, startPoint x: 95, startPoint y: 533, endPoint x: 102, endPoint y: 462, distance: 71.4
click at [102, 462] on div at bounding box center [91, 461] width 29 height 33
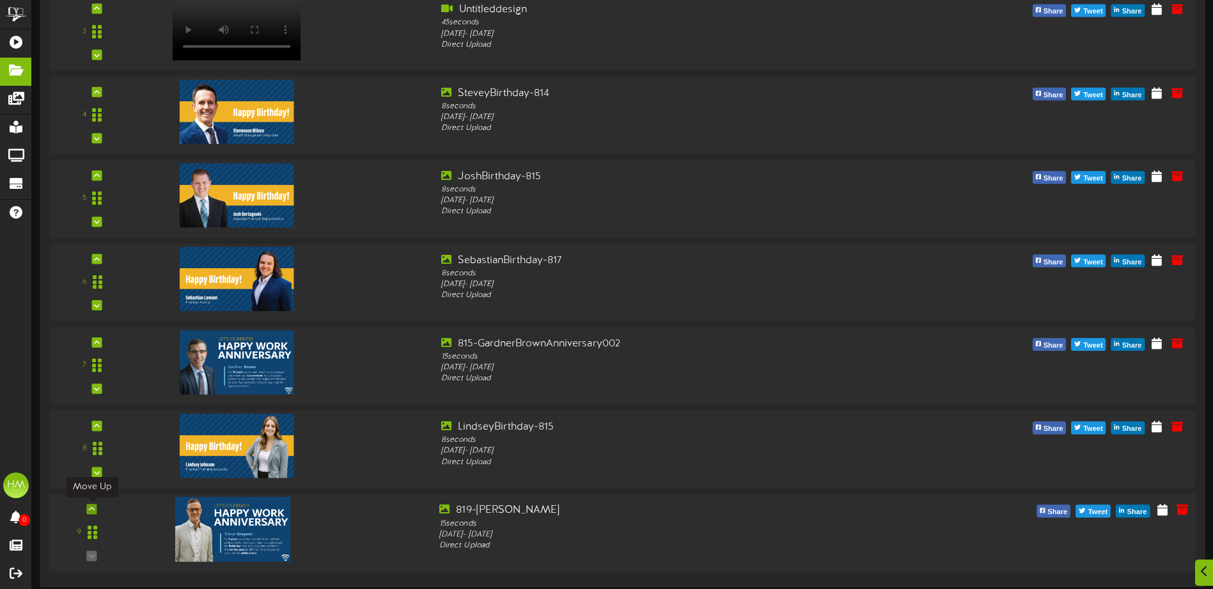
click at [91, 510] on icon at bounding box center [92, 508] width 6 height 6
